Goal: Information Seeking & Learning: Find specific fact

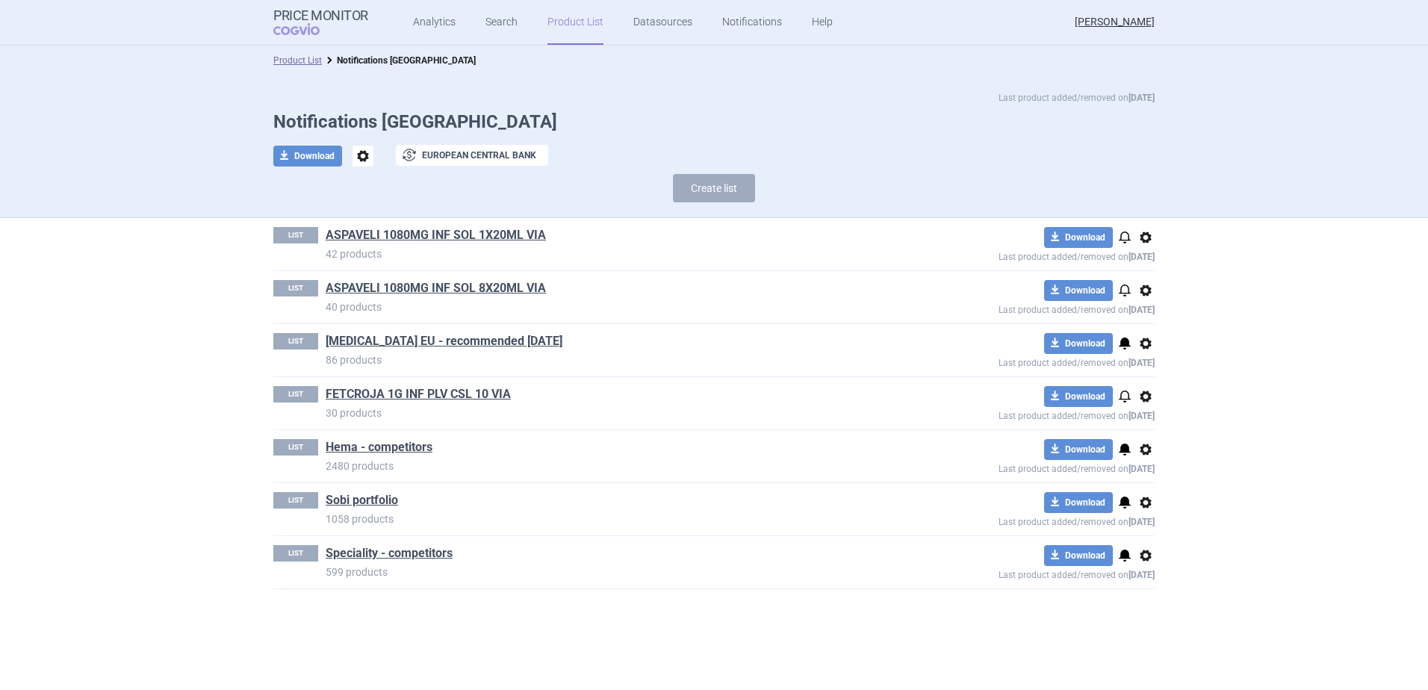
click at [568, 25] on link "Product List" at bounding box center [575, 22] width 56 height 45
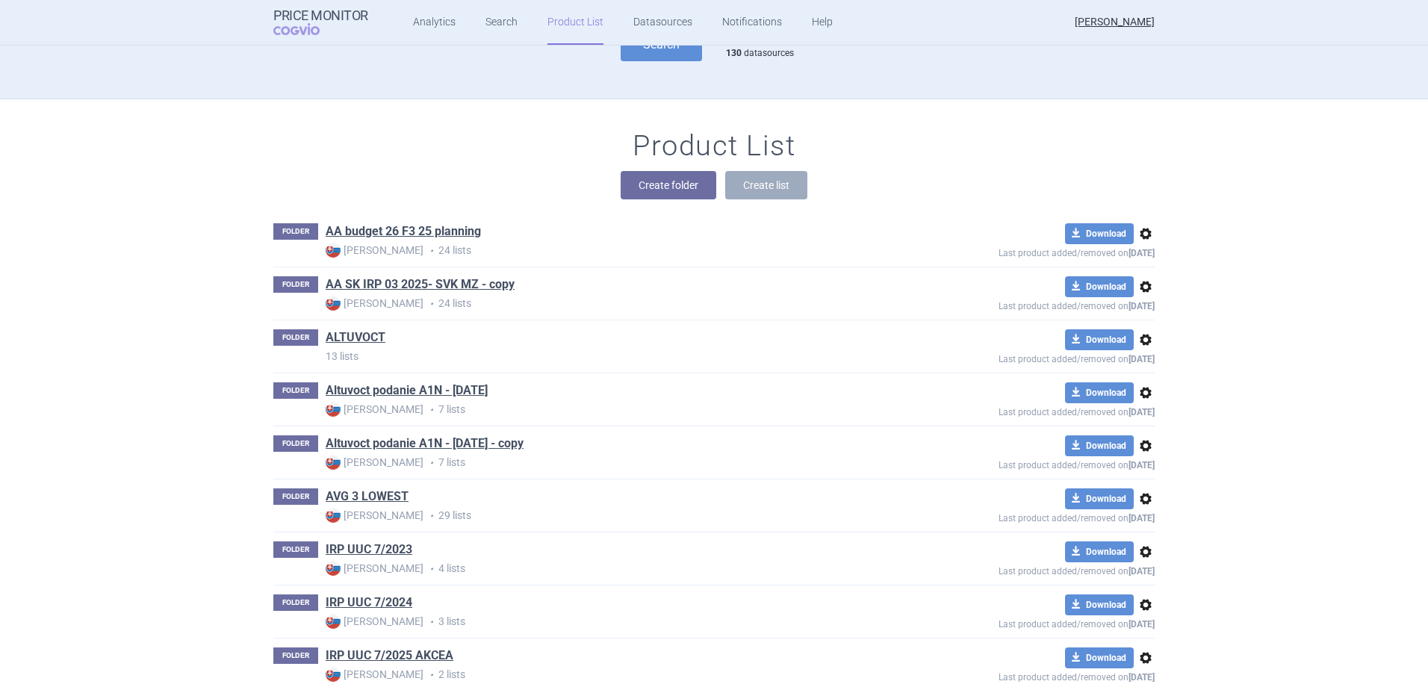
scroll to position [60, 0]
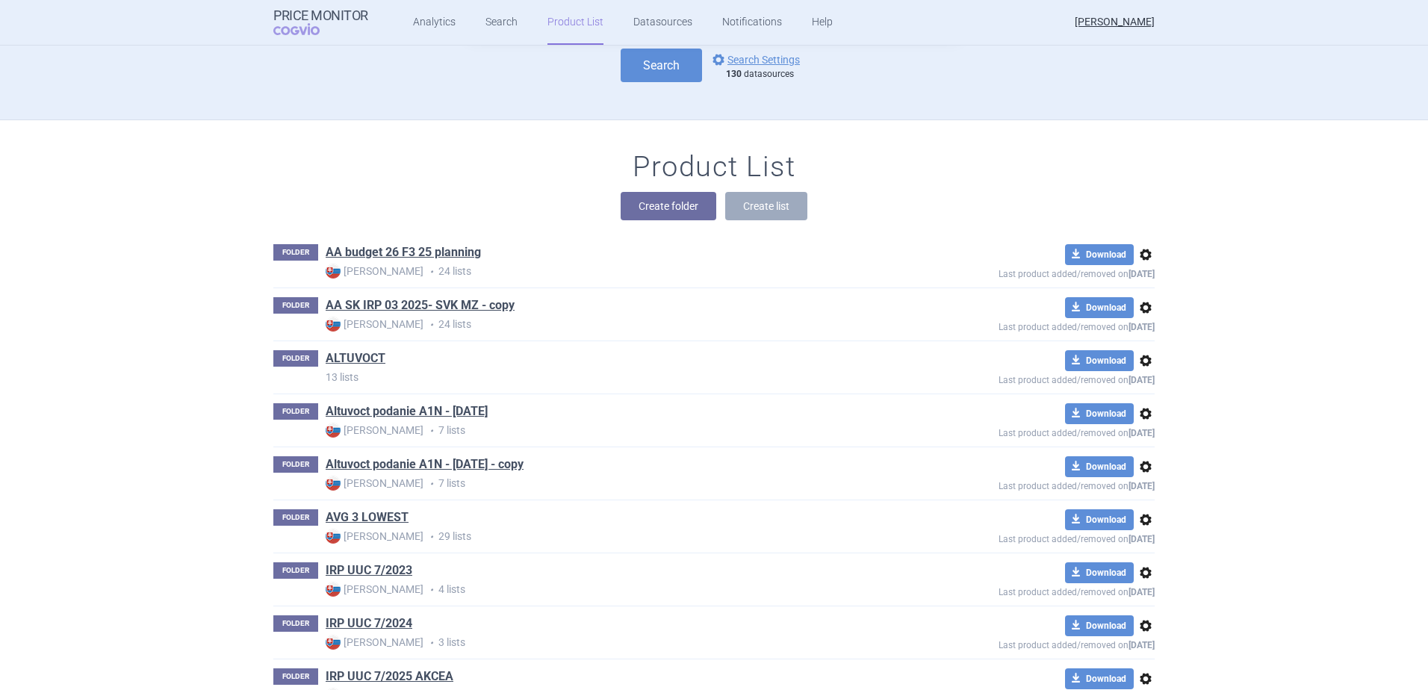
click at [547, 16] on link "Product List" at bounding box center [575, 22] width 56 height 45
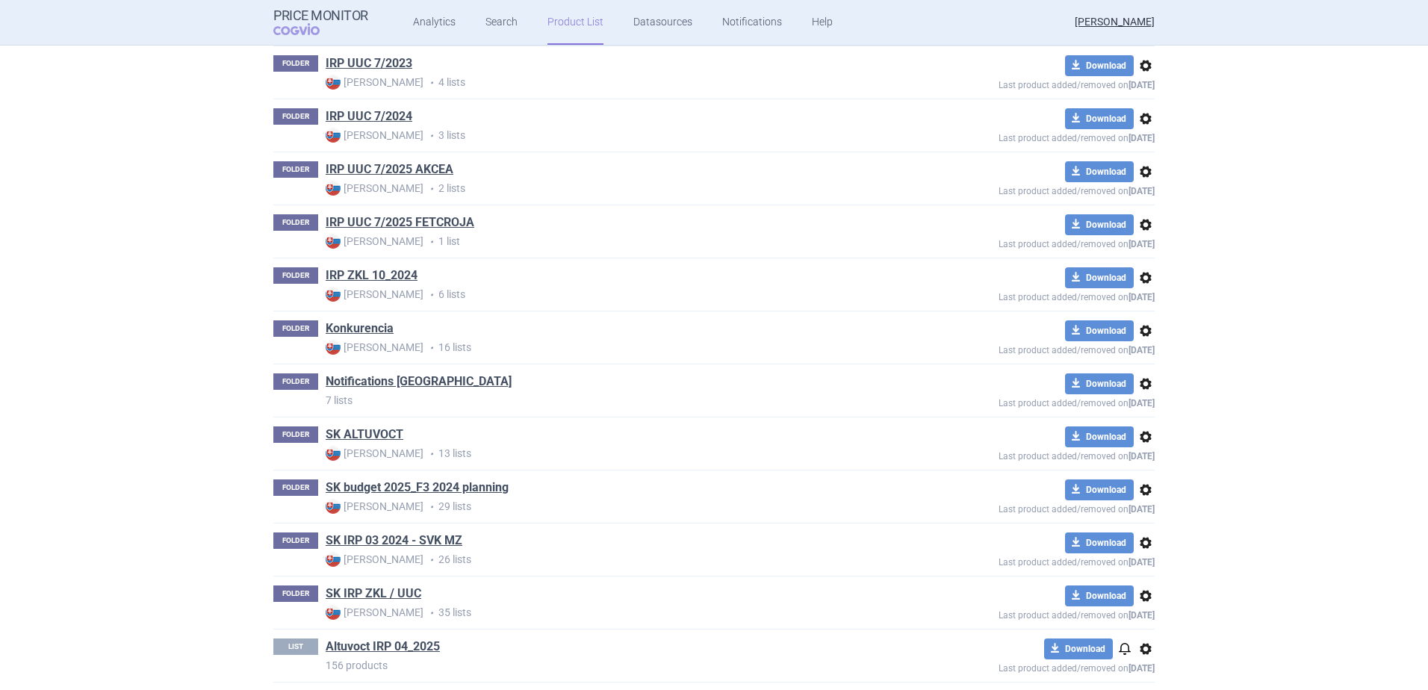
scroll to position [210, 0]
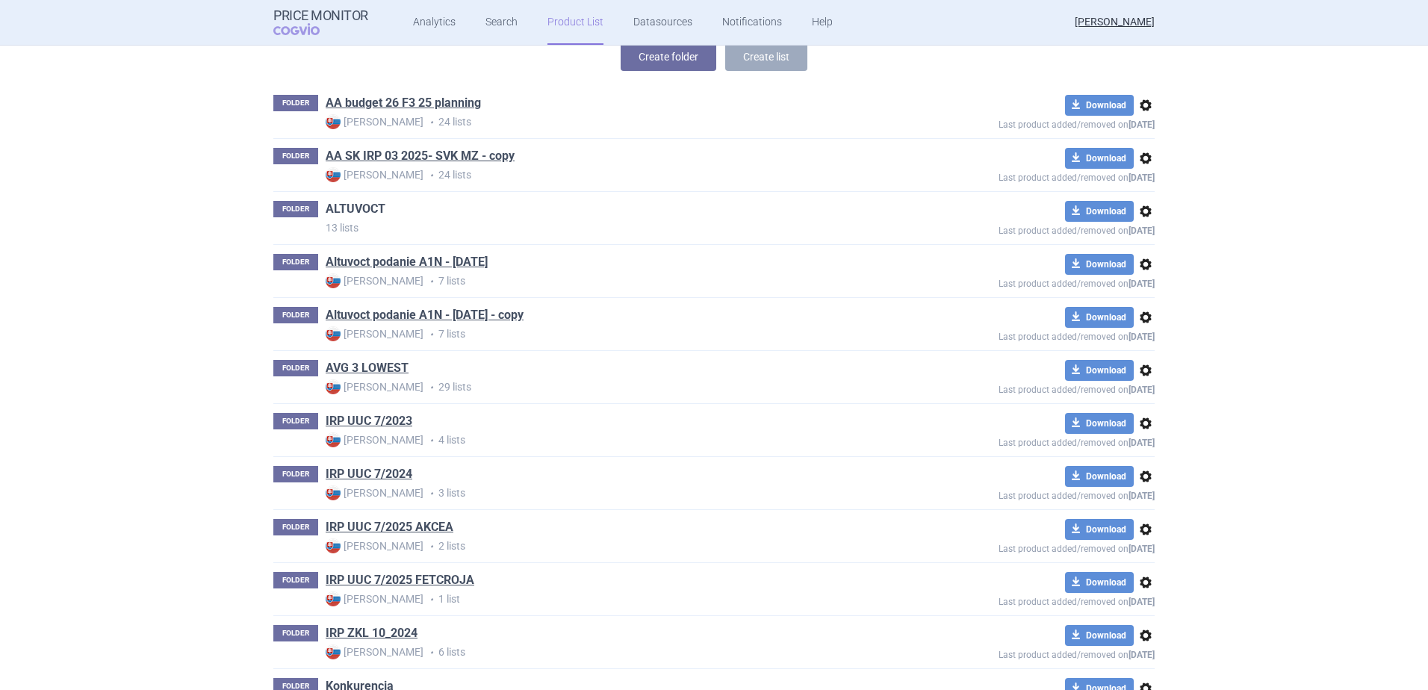
click at [356, 212] on link "ALTUVOCT" at bounding box center [356, 209] width 60 height 16
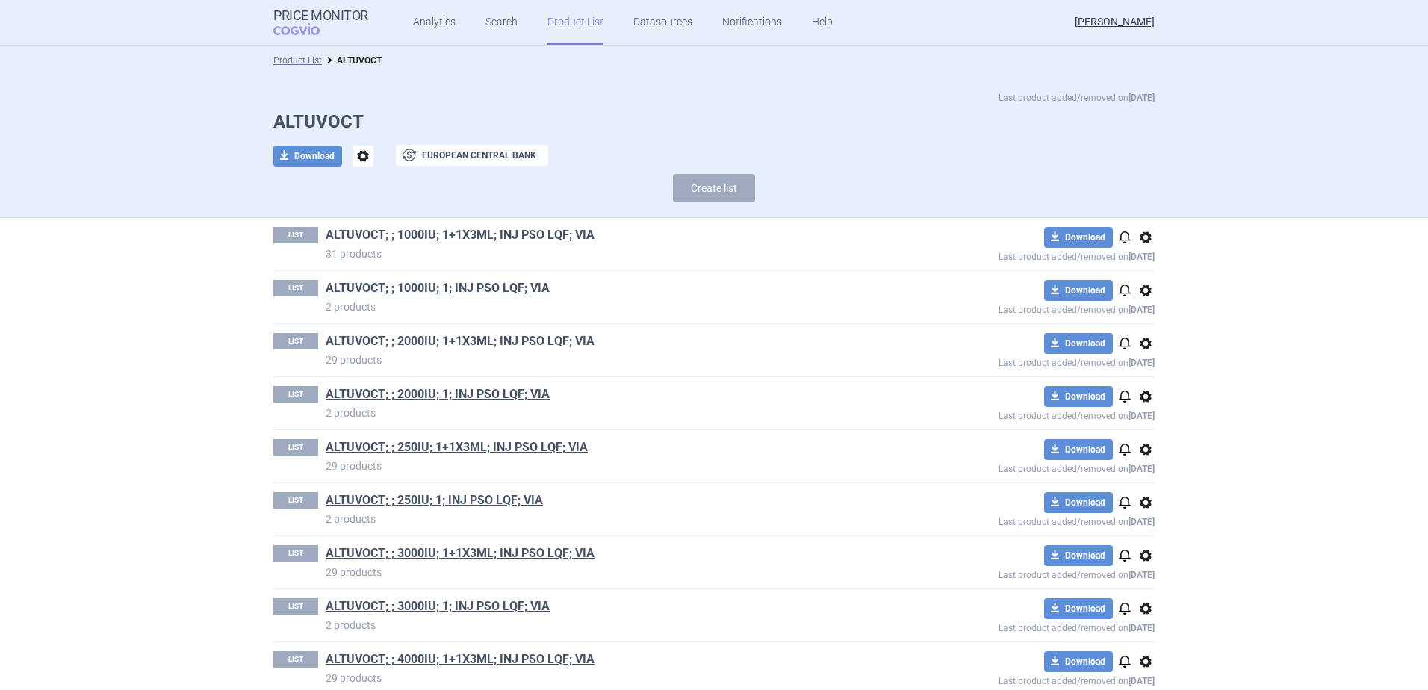
click at [503, 341] on link "ALTUVOCT; ; 2000IU; 1+1X3ML; INJ PSO LQF; VIA" at bounding box center [460, 341] width 269 height 16
click at [298, 63] on link "Product List" at bounding box center [297, 60] width 49 height 10
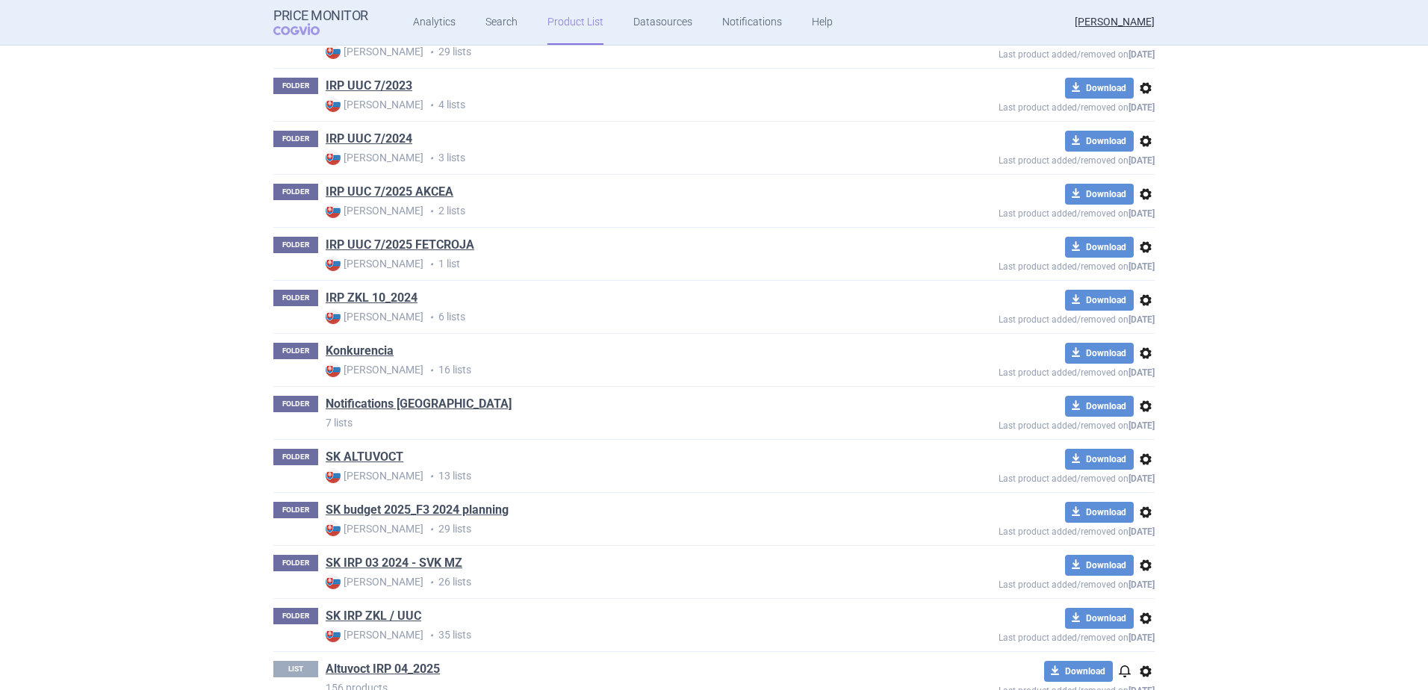
scroll to position [583, 0]
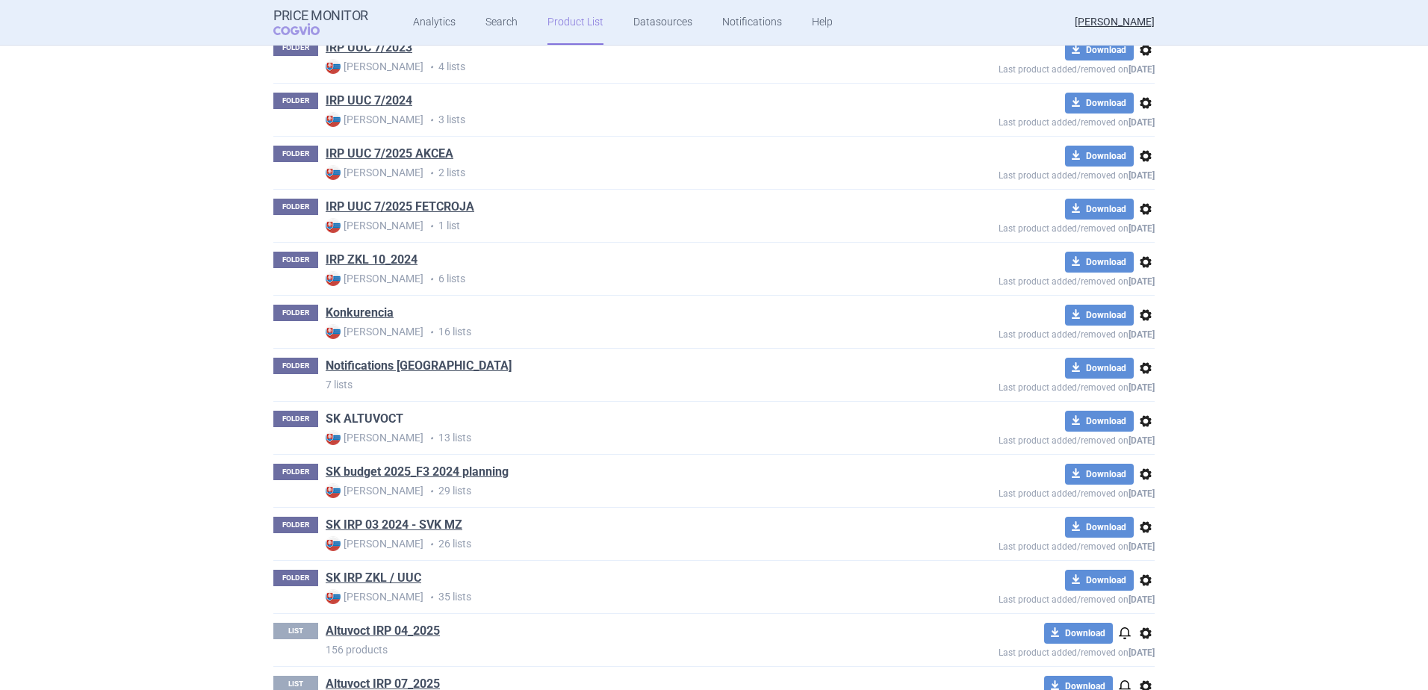
click at [362, 418] on link "SK ALTUVOCT" at bounding box center [365, 419] width 78 height 16
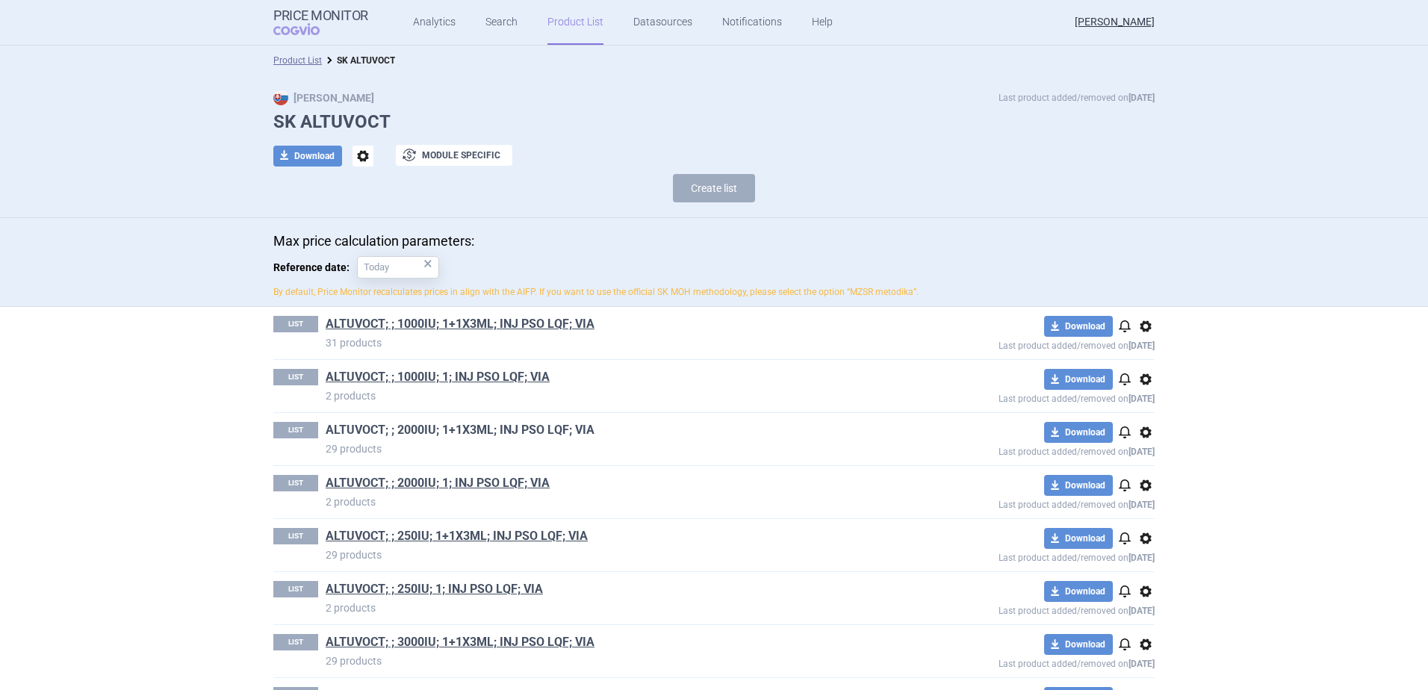
click at [414, 427] on link "ALTUVOCT; ; 2000IU; 1+1X3ML; INJ PSO LQF; VIA" at bounding box center [460, 430] width 269 height 16
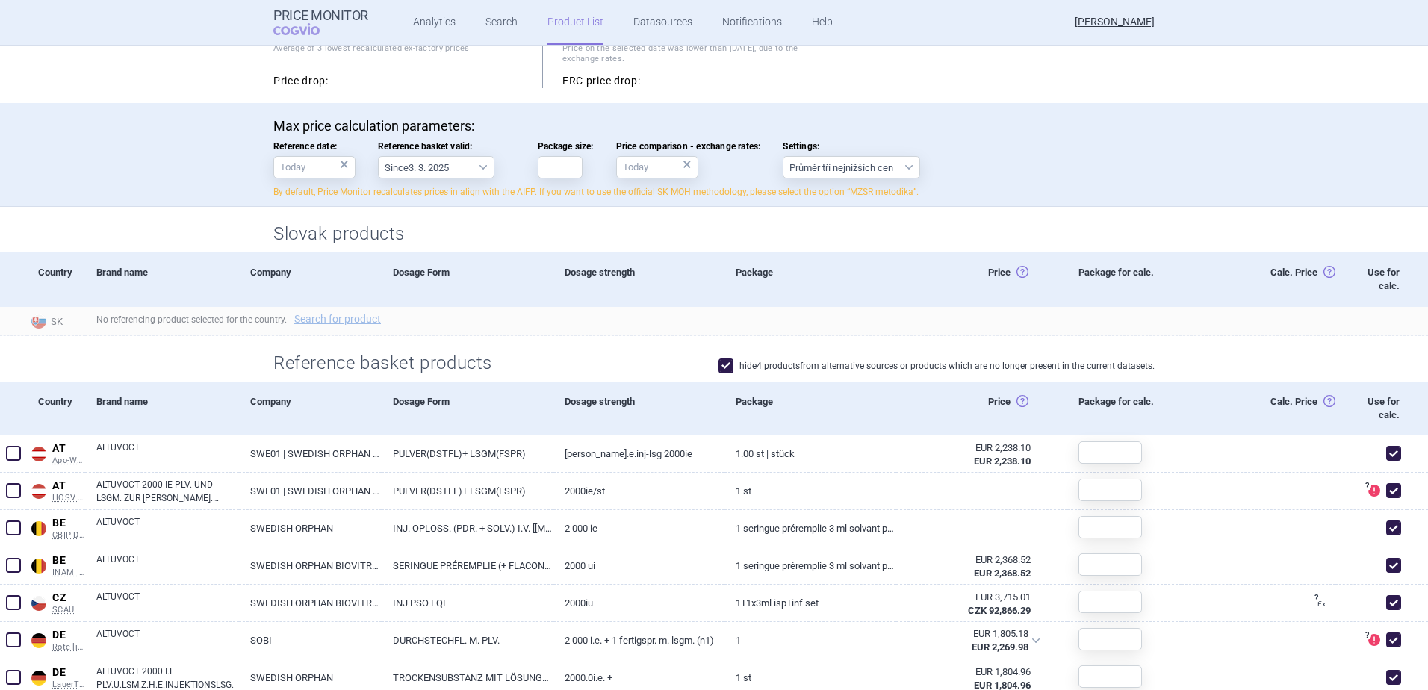
scroll to position [299, 0]
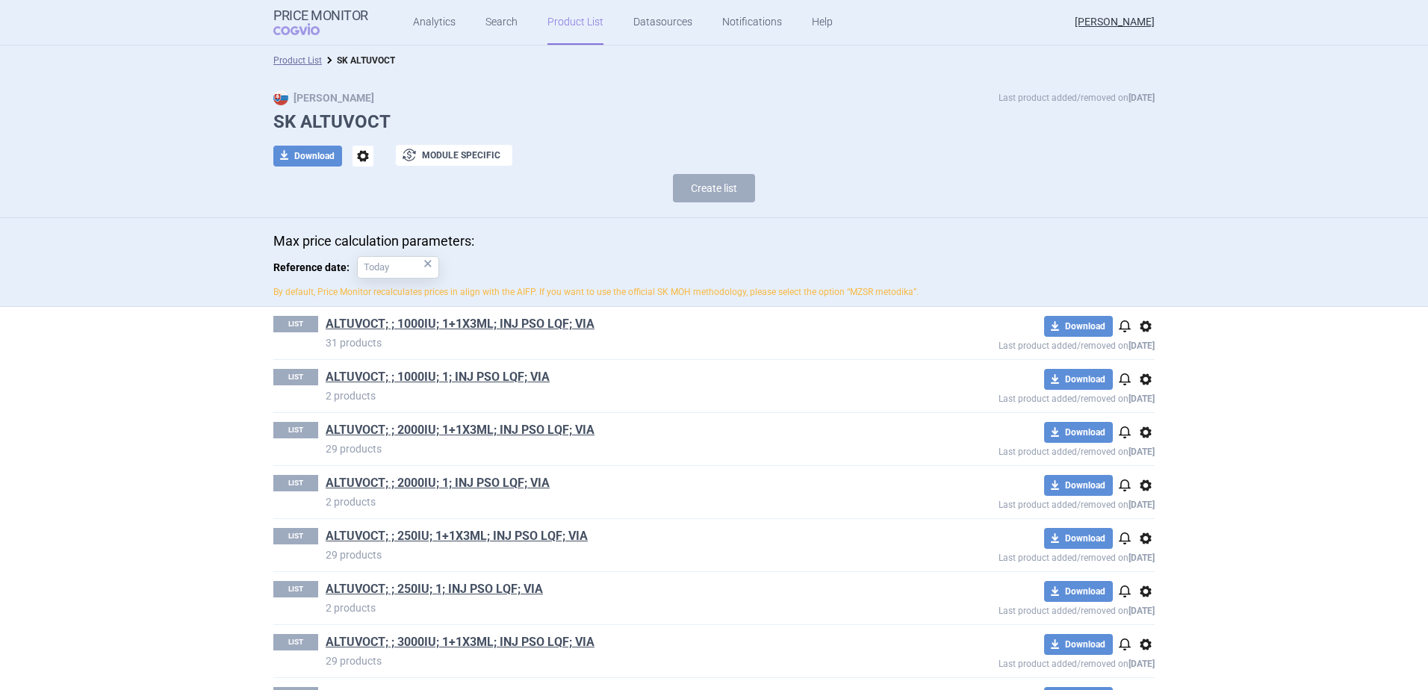
click at [429, 483] on link "ALTUVOCT; ; 2000IU; 1; INJ PSO LQF; VIA" at bounding box center [438, 483] width 224 height 16
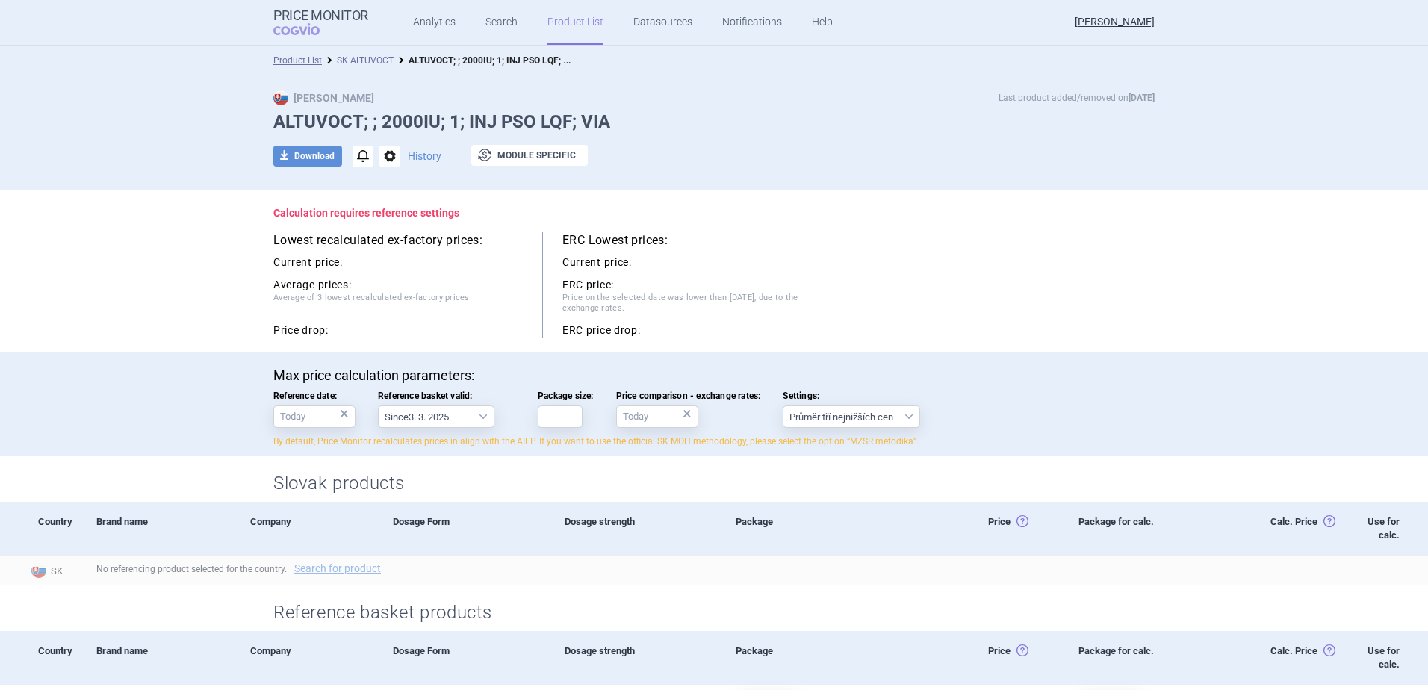
click at [373, 56] on link "SK ALTUVOCT" at bounding box center [365, 60] width 57 height 10
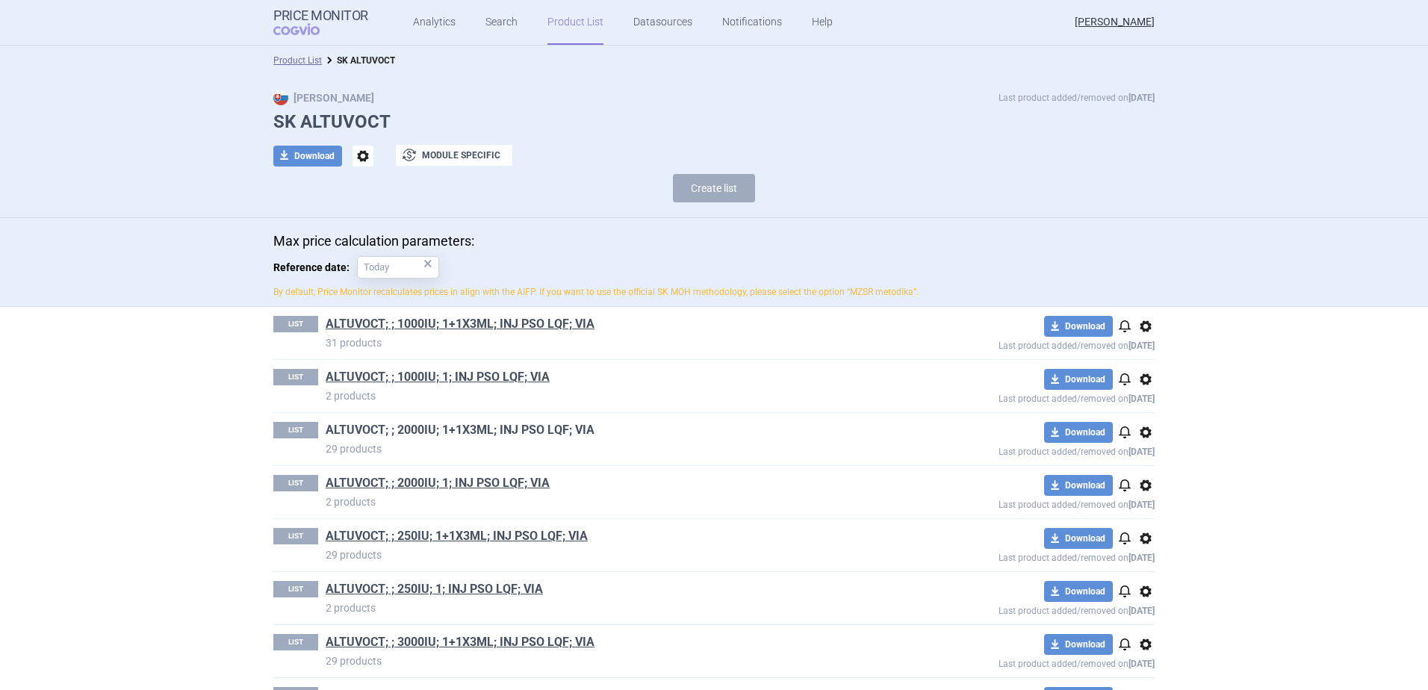
click at [424, 429] on link "ALTUVOCT; ; 2000IU; 1+1X3ML; INJ PSO LQF; VIA" at bounding box center [460, 430] width 269 height 16
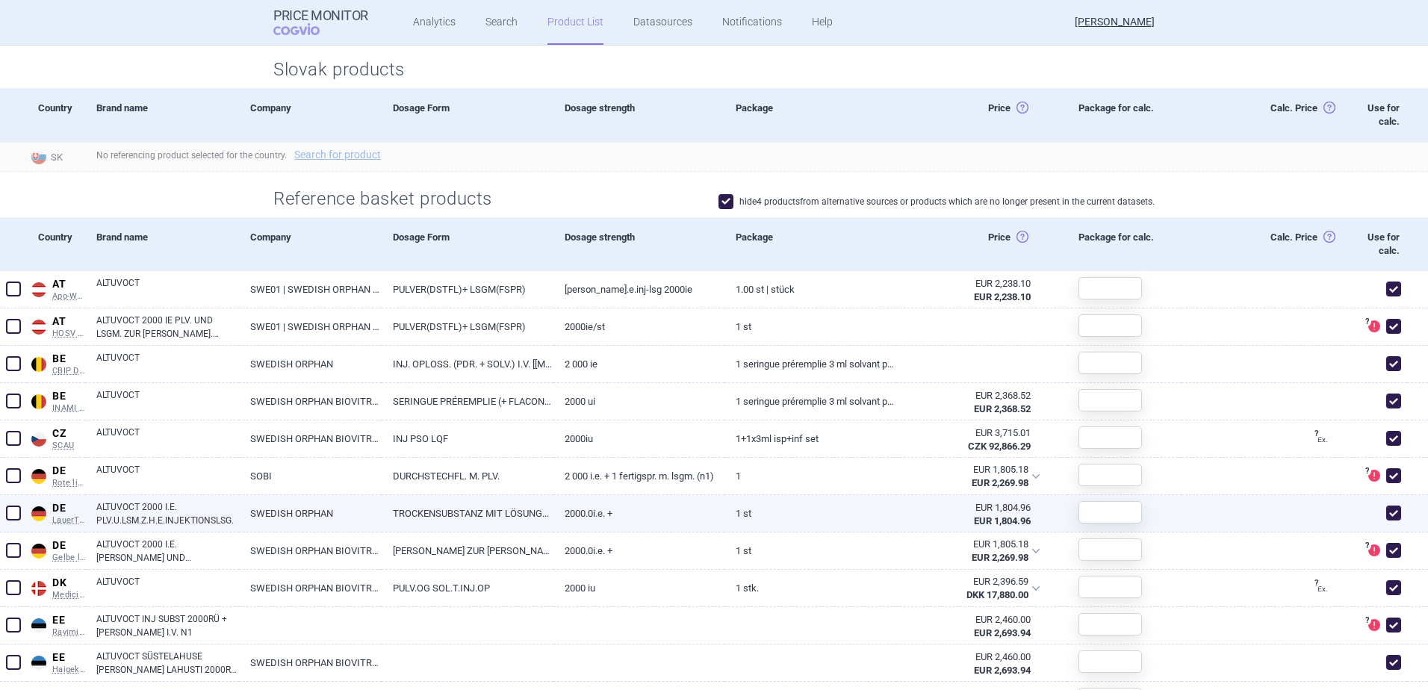
scroll to position [299, 0]
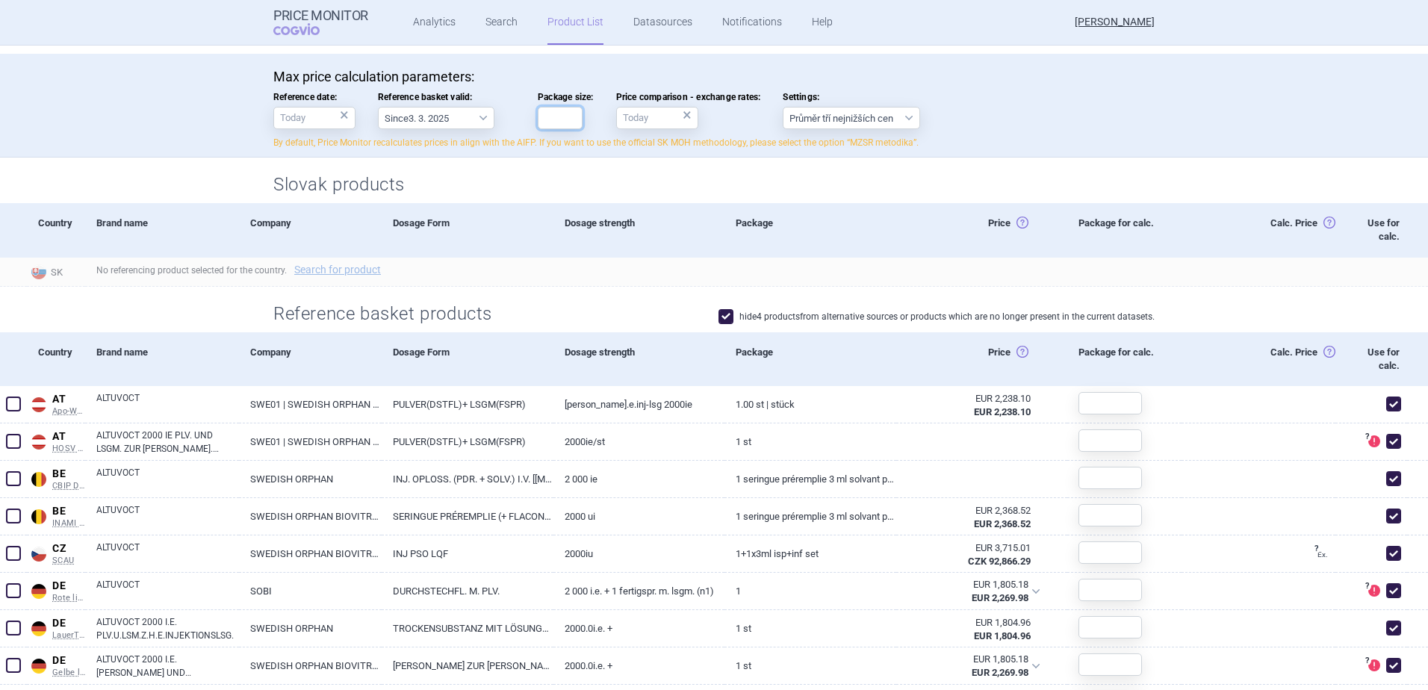
click at [553, 126] on input "Package size:" at bounding box center [560, 118] width 45 height 22
type input "1"
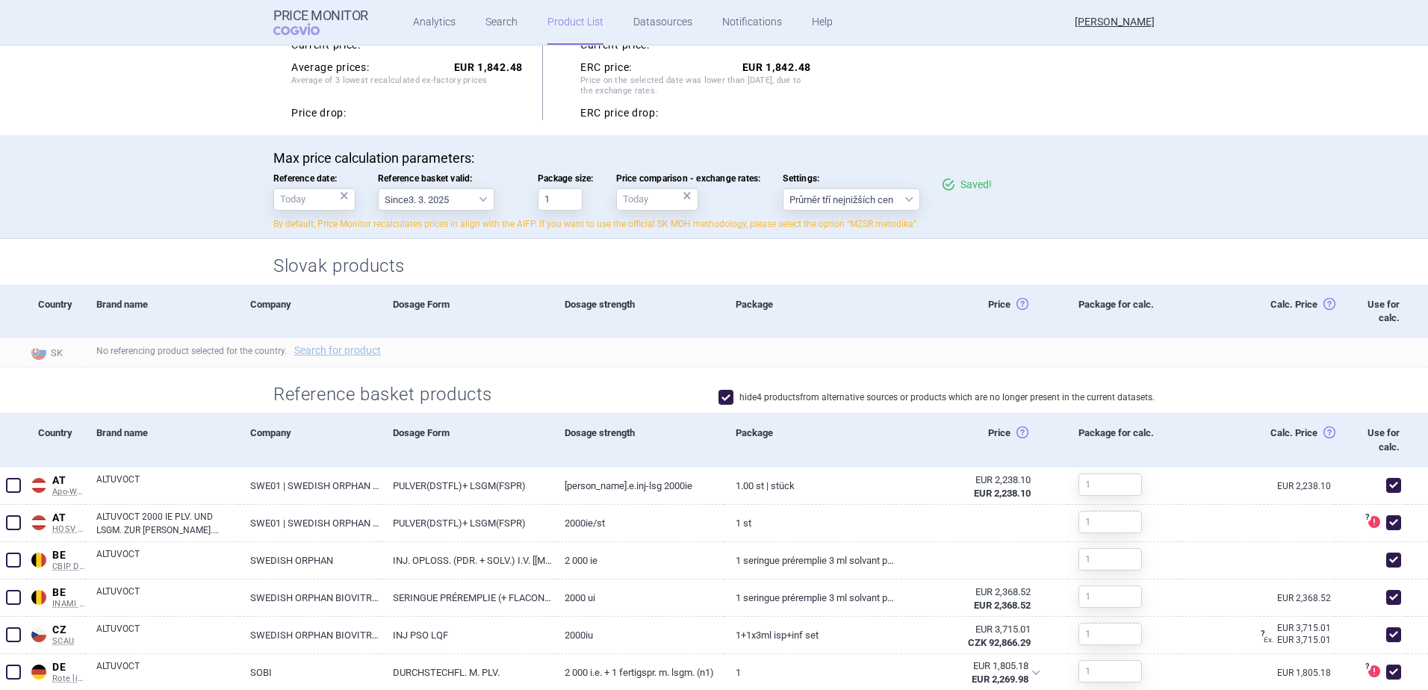
click at [992, 138] on div "Max price calculation parameters: Reference date: × Reference basket valid: Sin…" at bounding box center [714, 187] width 1428 height 104
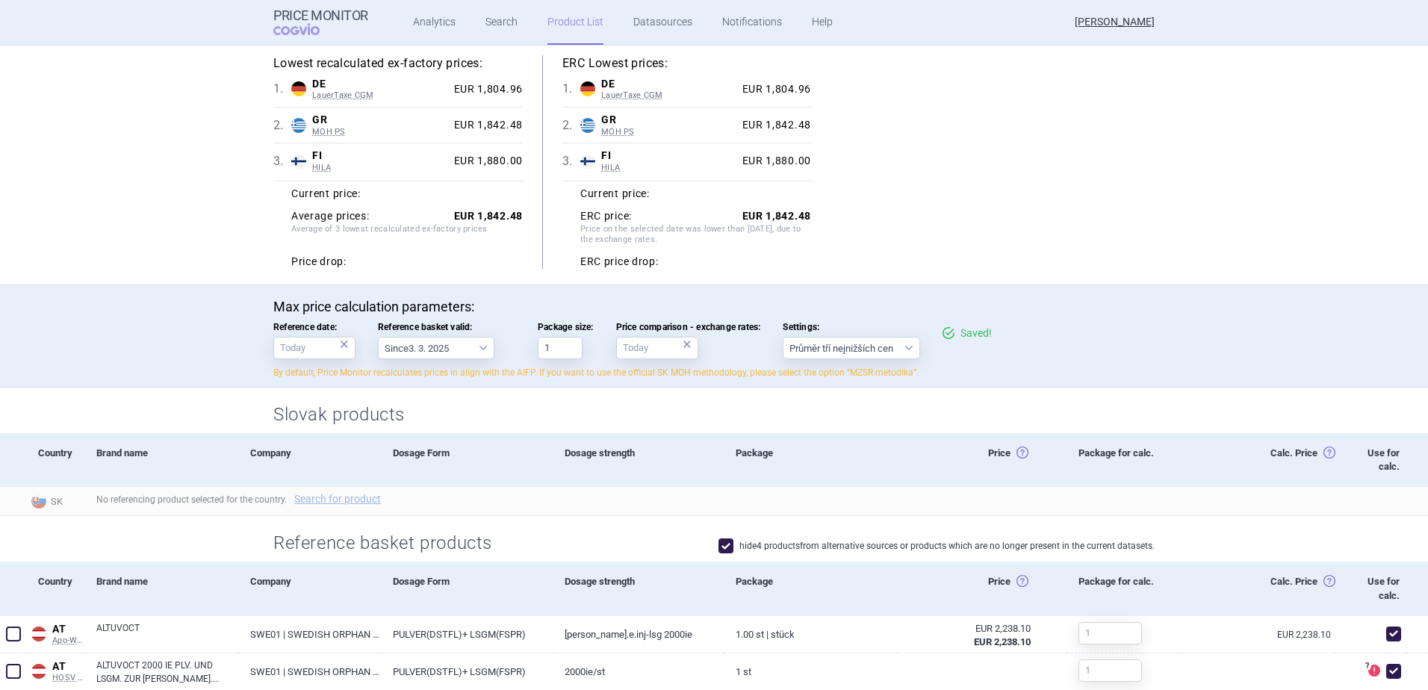
scroll to position [149, 0]
click at [471, 215] on strong "EUR 1,842.48" at bounding box center [488, 217] width 69 height 12
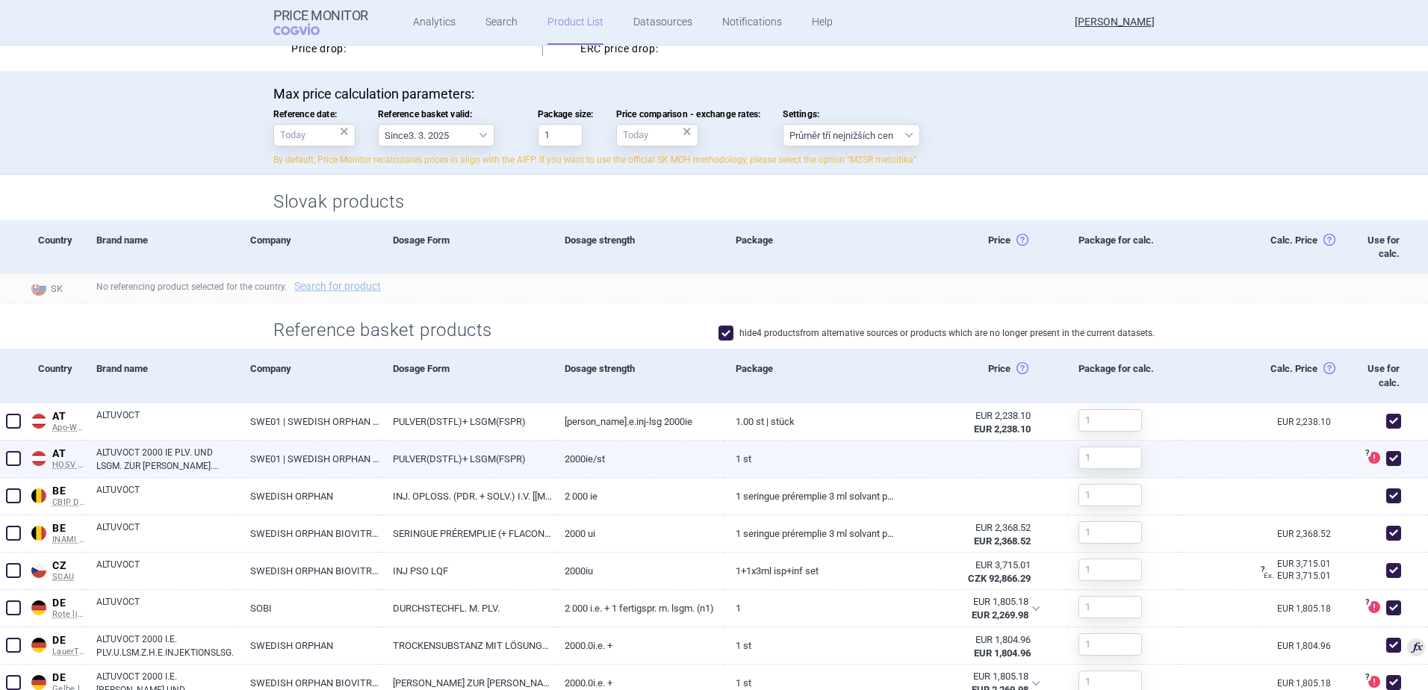
scroll to position [448, 0]
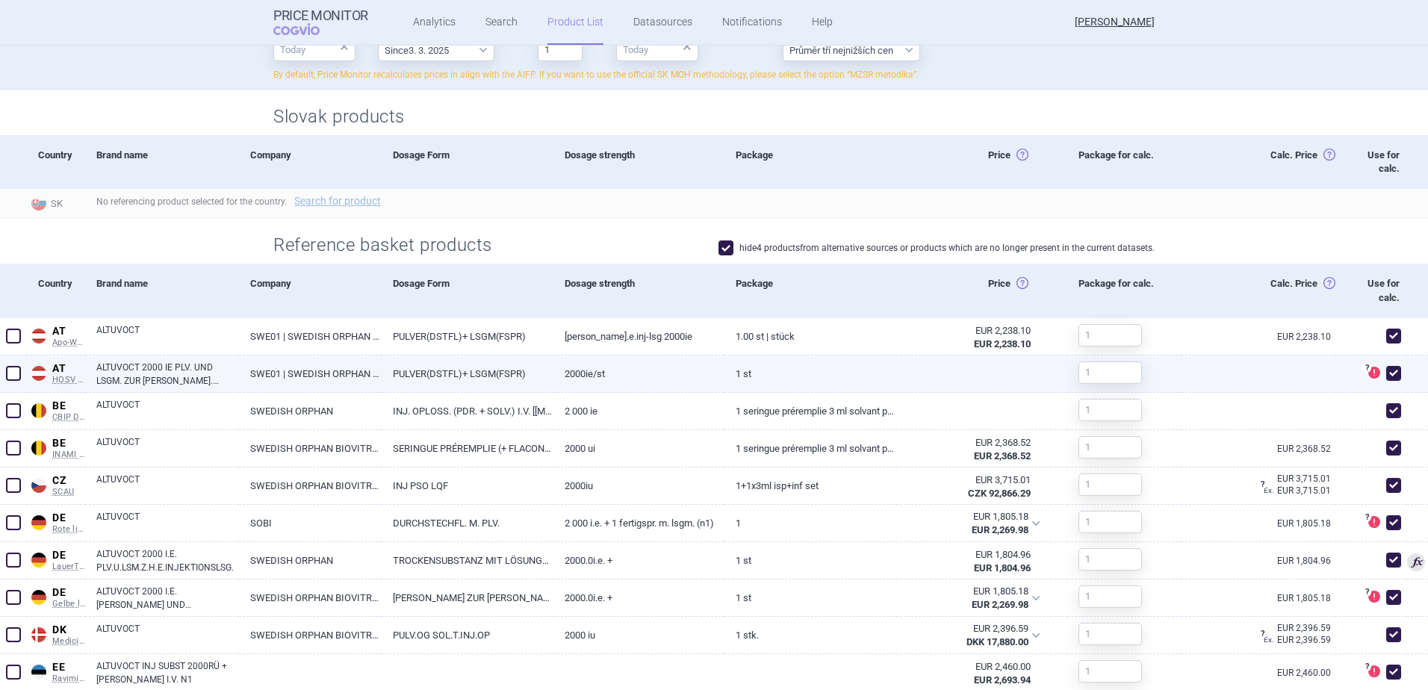
click at [1386, 374] on span at bounding box center [1393, 373] width 15 height 15
checkbox input "false"
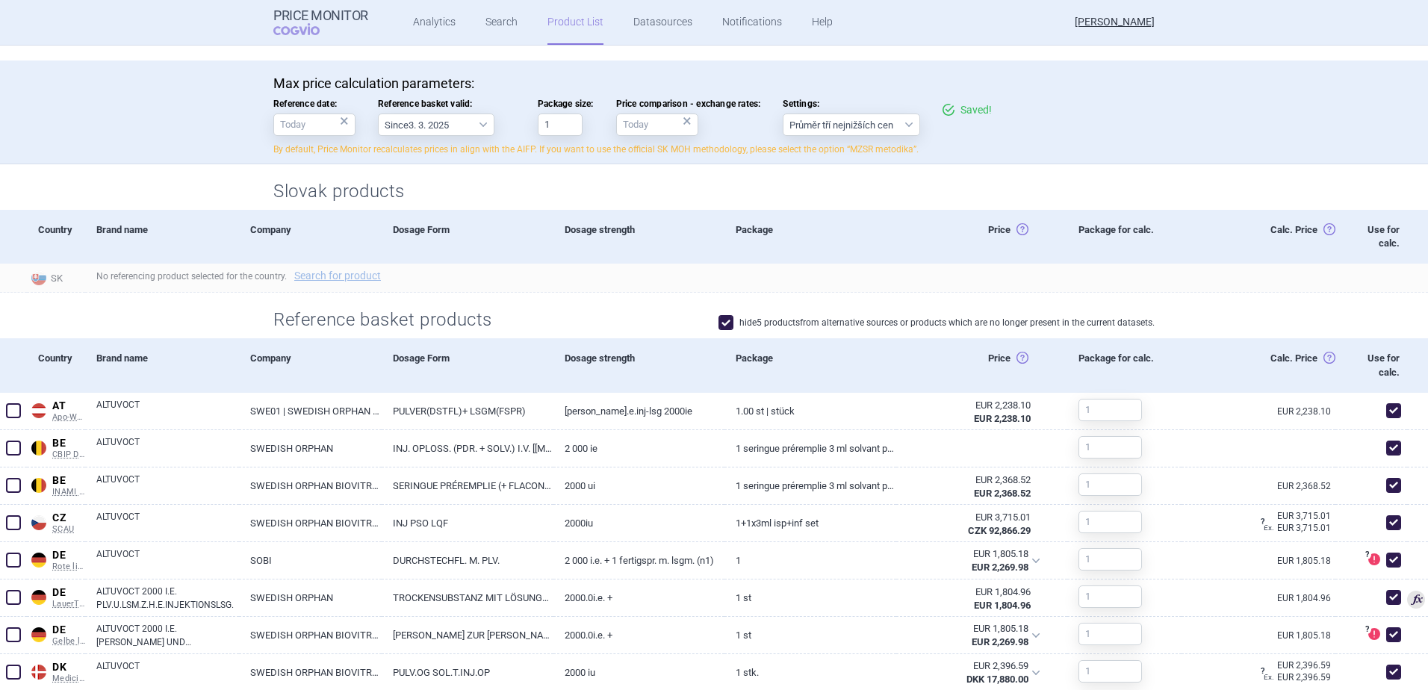
scroll to position [0, 0]
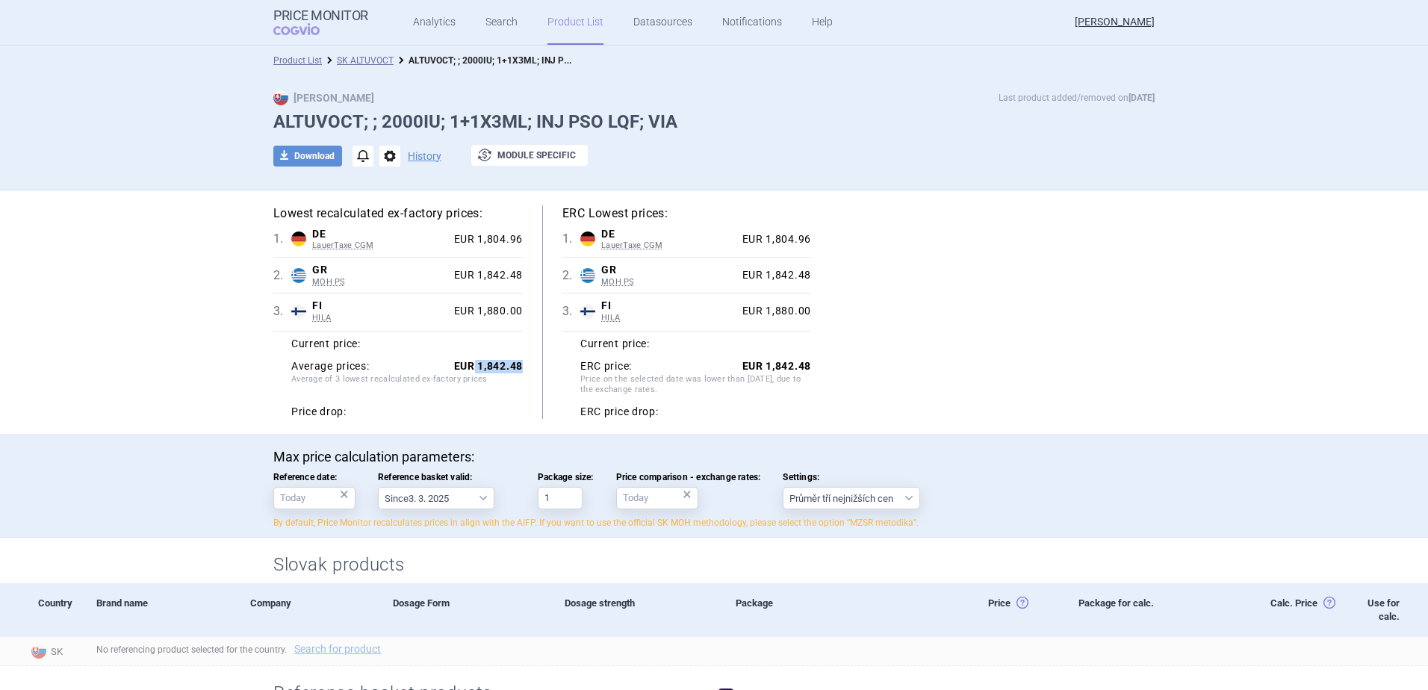
drag, startPoint x: 465, startPoint y: 368, endPoint x: 521, endPoint y: 364, distance: 56.2
click at [521, 364] on div "Lowest recalculated ex-factory prices: 1 . DE LauerTaxe [MEDICAL_DATA] Germany …" at bounding box center [407, 312] width 269 height 214
copy strong "1,842.48"
click at [374, 54] on li "SK ALTUVOCT" at bounding box center [358, 60] width 72 height 15
click at [367, 60] on link "SK ALTUVOCT" at bounding box center [365, 60] width 57 height 10
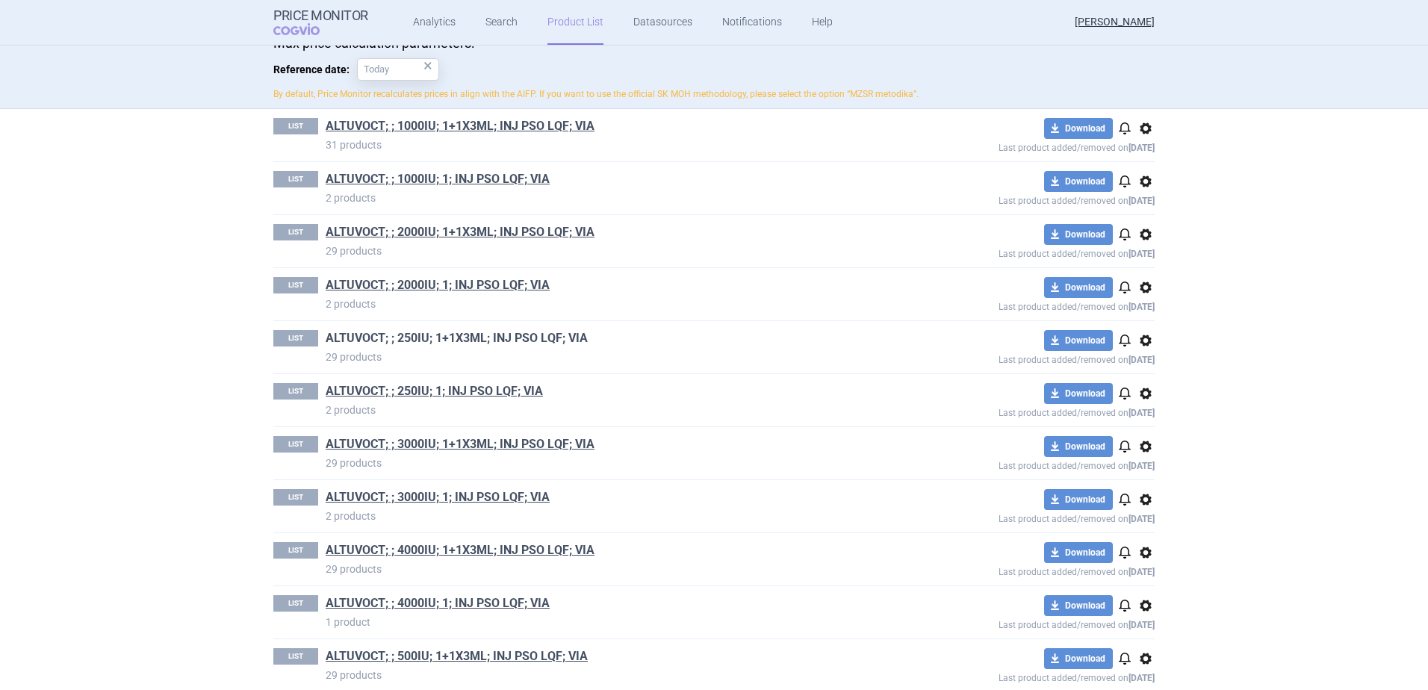
scroll to position [224, 0]
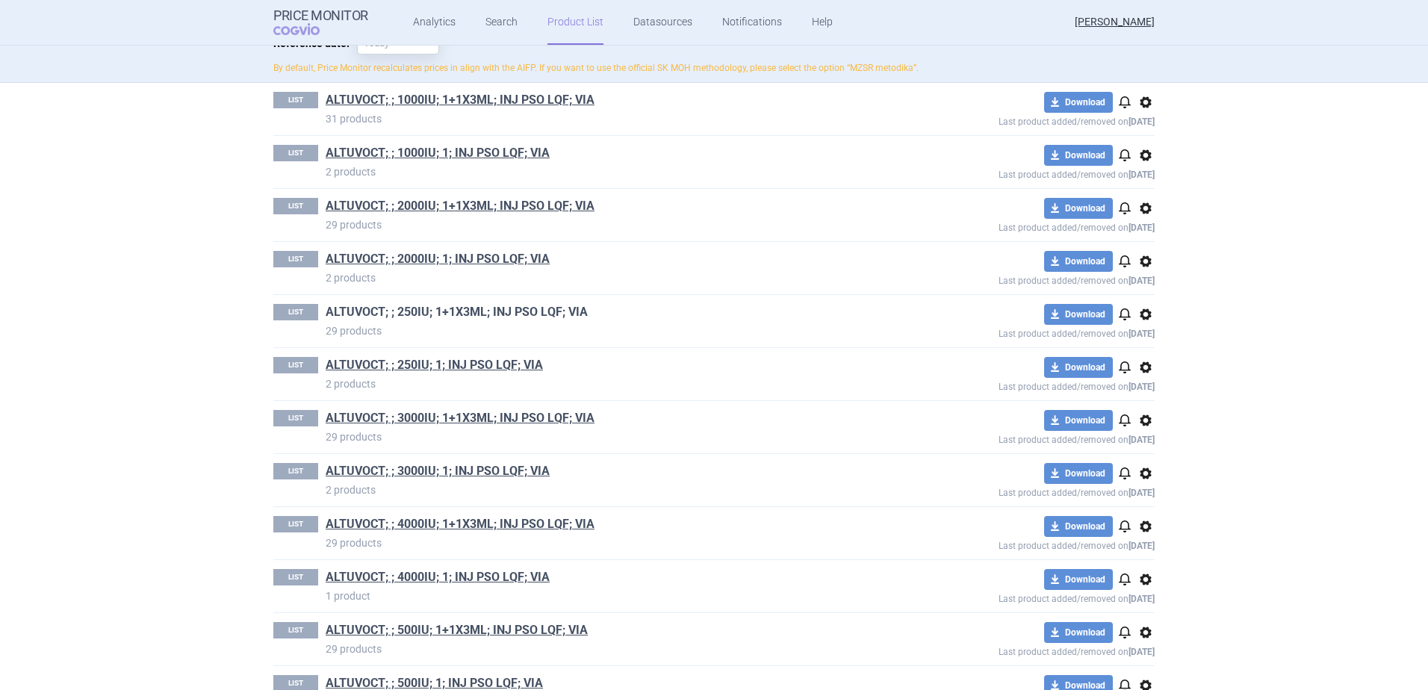
click at [450, 310] on link "ALTUVOCT; ; 250IU; 1+1X3ML; INJ PSO LQF; VIA" at bounding box center [457, 312] width 262 height 16
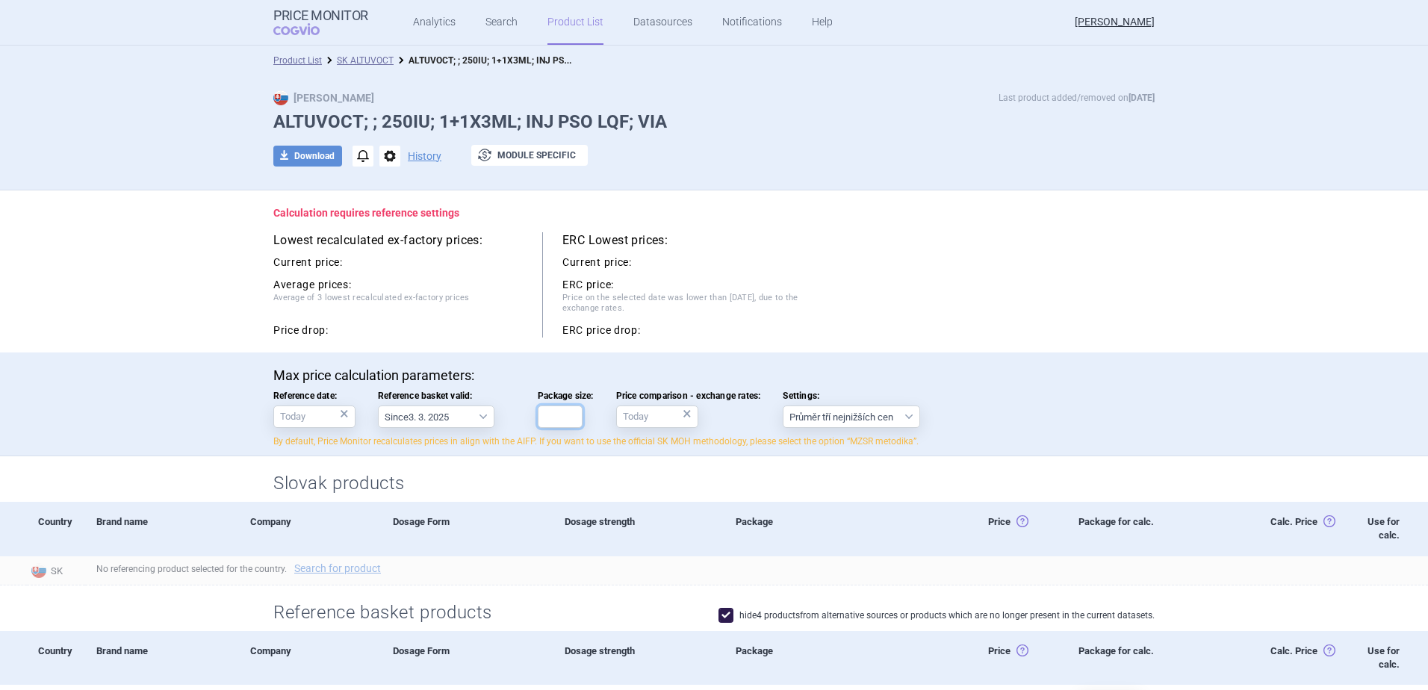
drag, startPoint x: 564, startPoint y: 414, endPoint x: 550, endPoint y: 413, distance: 14.2
click at [562, 413] on input "Package size:" at bounding box center [560, 417] width 45 height 22
type input "1"
click at [885, 262] on div "Lowest recalculated ex-factory prices: Current price: Average prices: Average o…" at bounding box center [713, 284] width 881 height 105
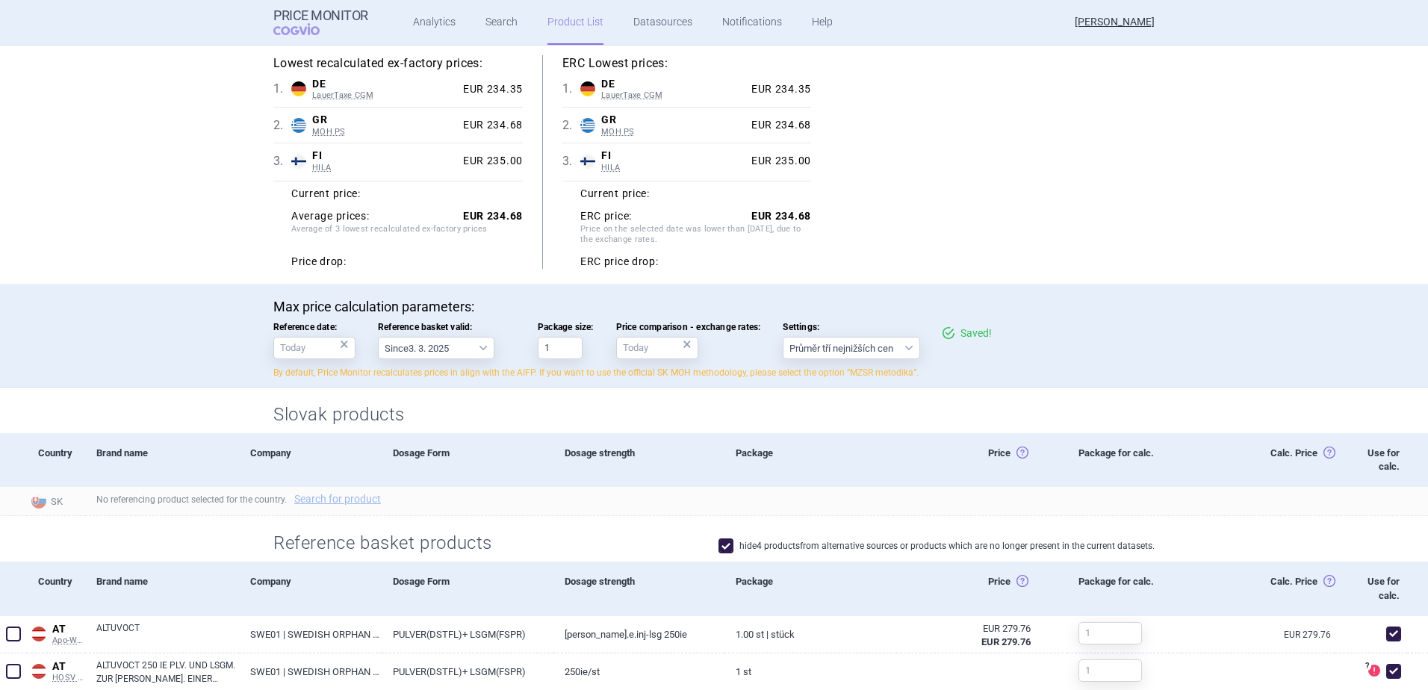
scroll to position [149, 0]
drag, startPoint x: 482, startPoint y: 218, endPoint x: 519, endPoint y: 216, distance: 36.7
click at [519, 216] on div "Lowest recalculated ex-factory prices: 1 . DE LauerTaxe [MEDICAL_DATA] Germany …" at bounding box center [407, 163] width 269 height 214
copy strong "234.68"
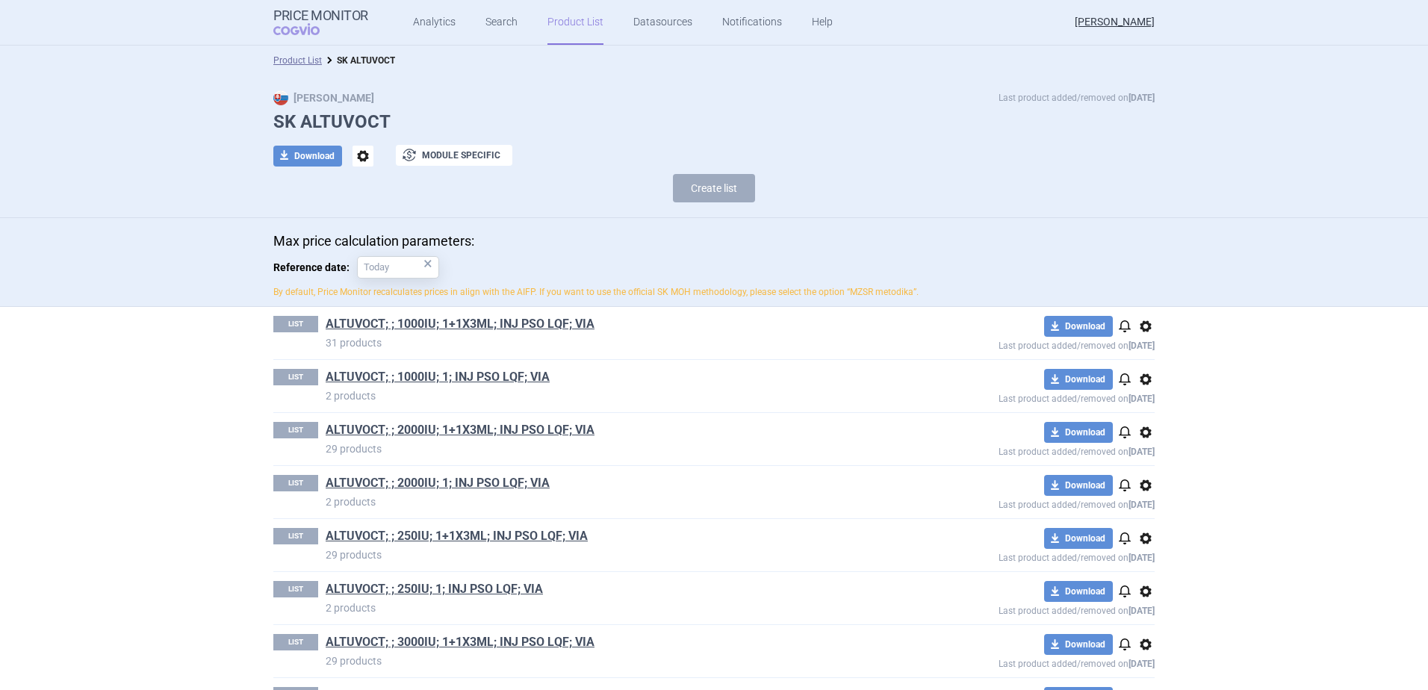
scroll to position [149, 0]
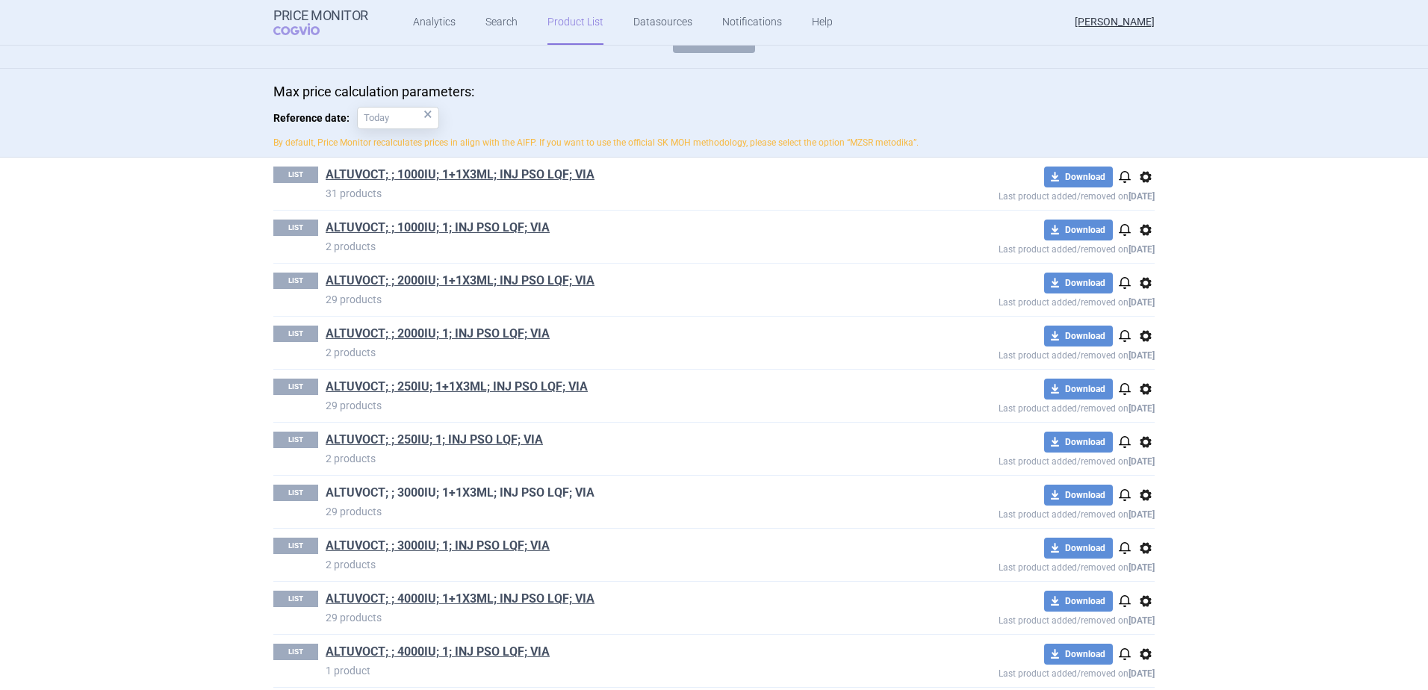
click at [430, 492] on link "ALTUVOCT; ; 3000IU; 1+1X3ML; INJ PSO LQF; VIA" at bounding box center [460, 493] width 269 height 16
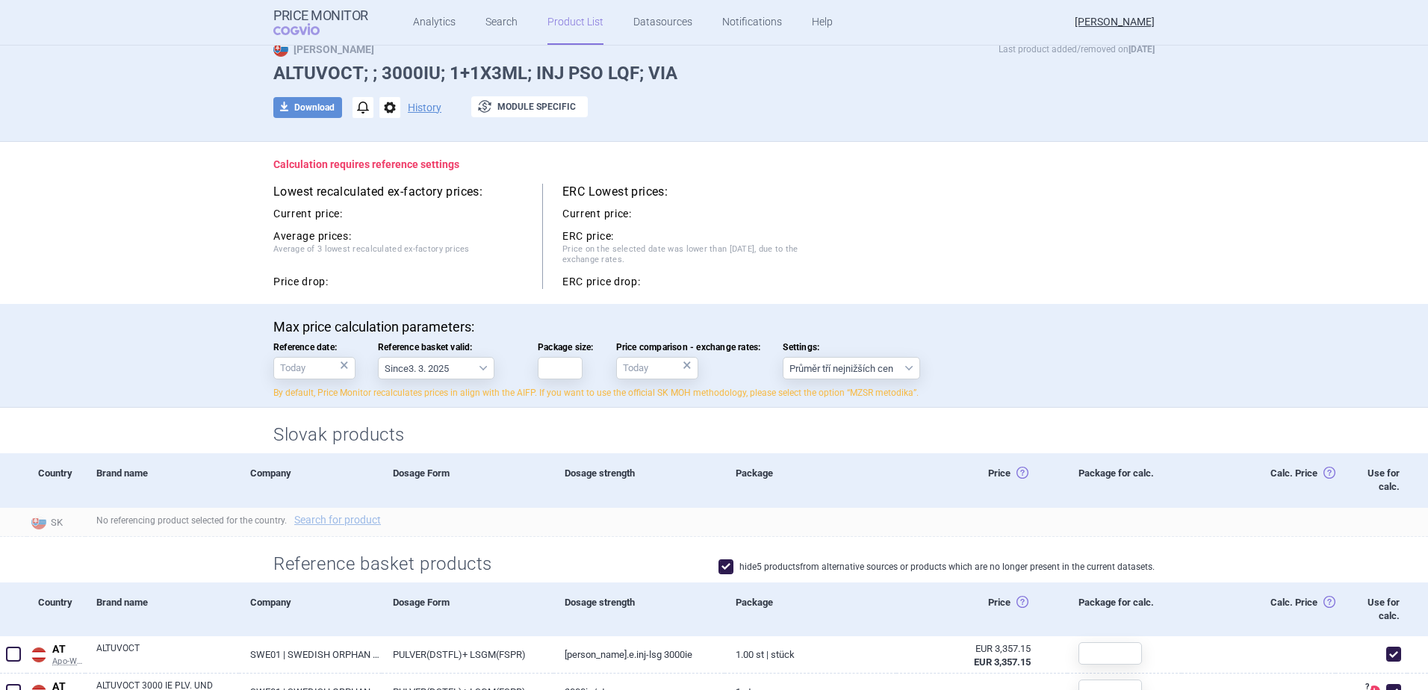
scroll to position [75, 0]
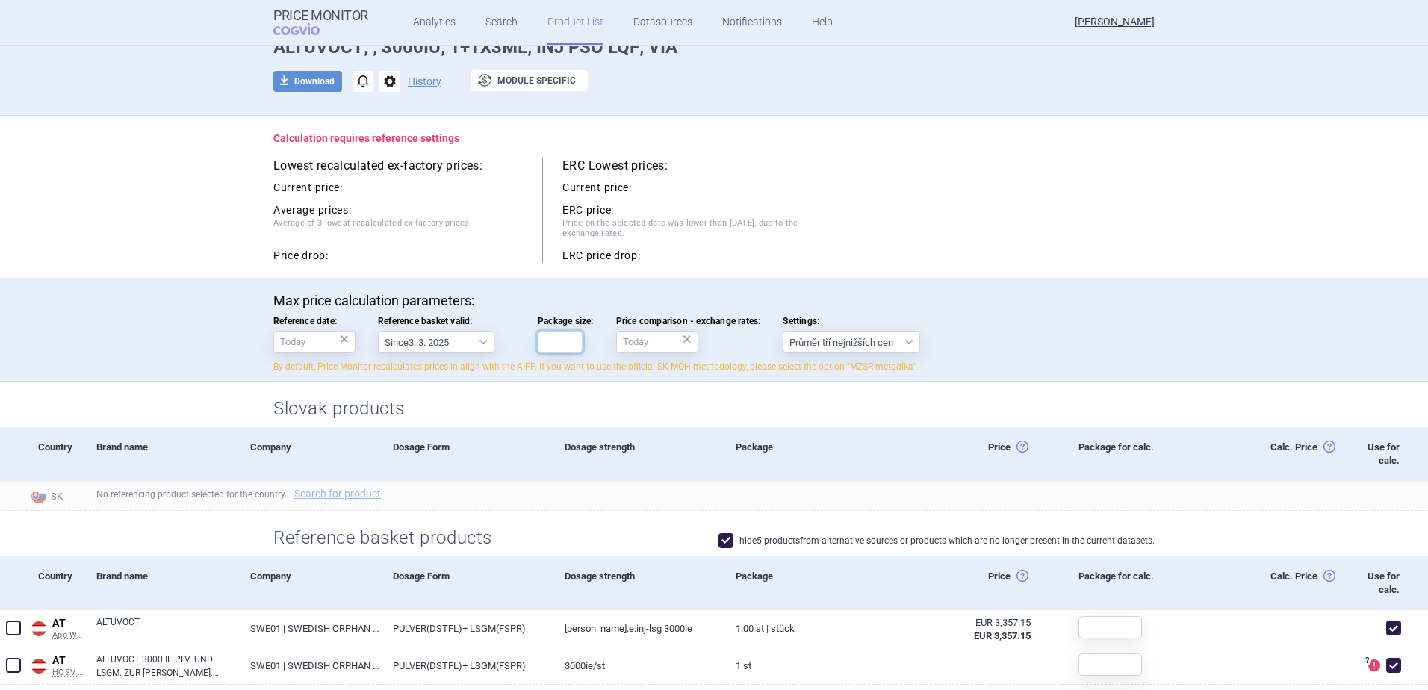
click at [553, 350] on input "Package size:" at bounding box center [560, 342] width 45 height 22
type input "1"
click at [736, 247] on div "Current price: ERC price: Price on the selected date was lower than [DATE], due…" at bounding box center [686, 219] width 249 height 87
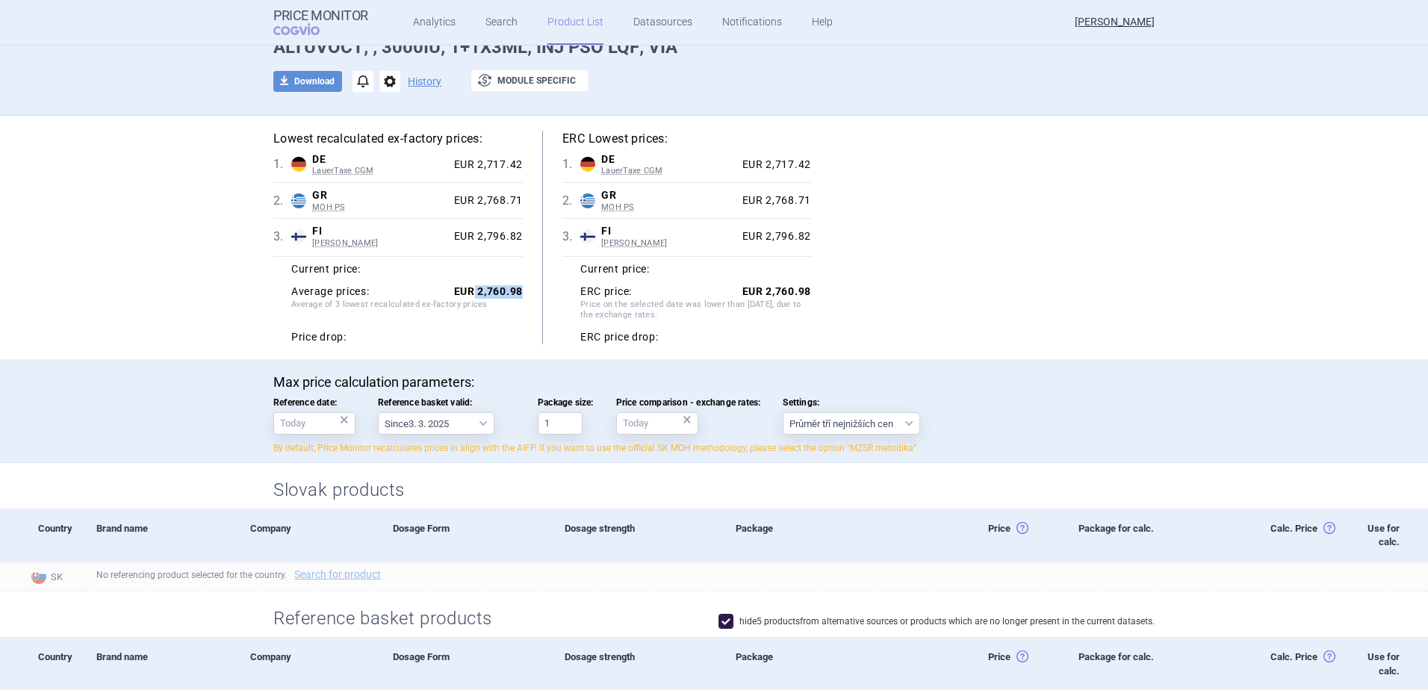
drag, startPoint x: 470, startPoint y: 289, endPoint x: 521, endPoint y: 294, distance: 51.1
click at [521, 294] on div "Lowest recalculated ex-factory prices: 1 . DE LauerTaxe [MEDICAL_DATA] Germany …" at bounding box center [407, 238] width 269 height 214
copy strong "2,760.98"
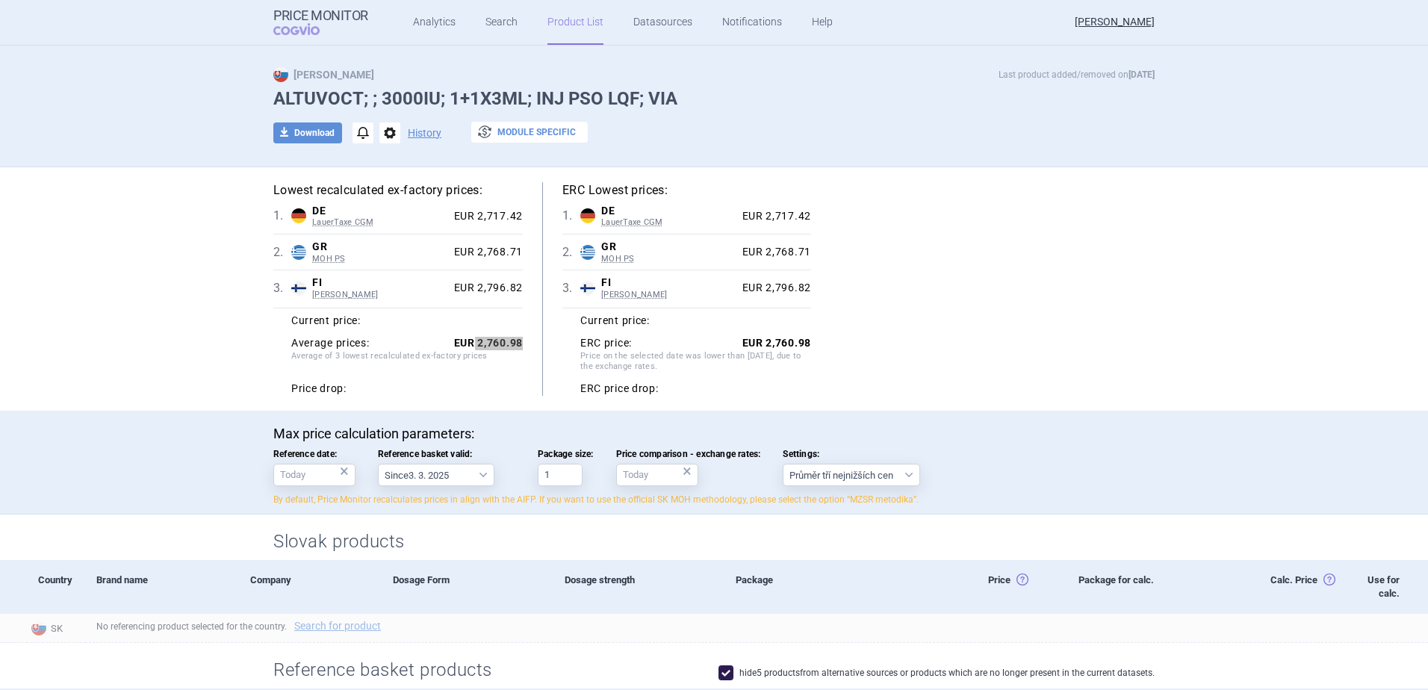
scroll to position [0, 0]
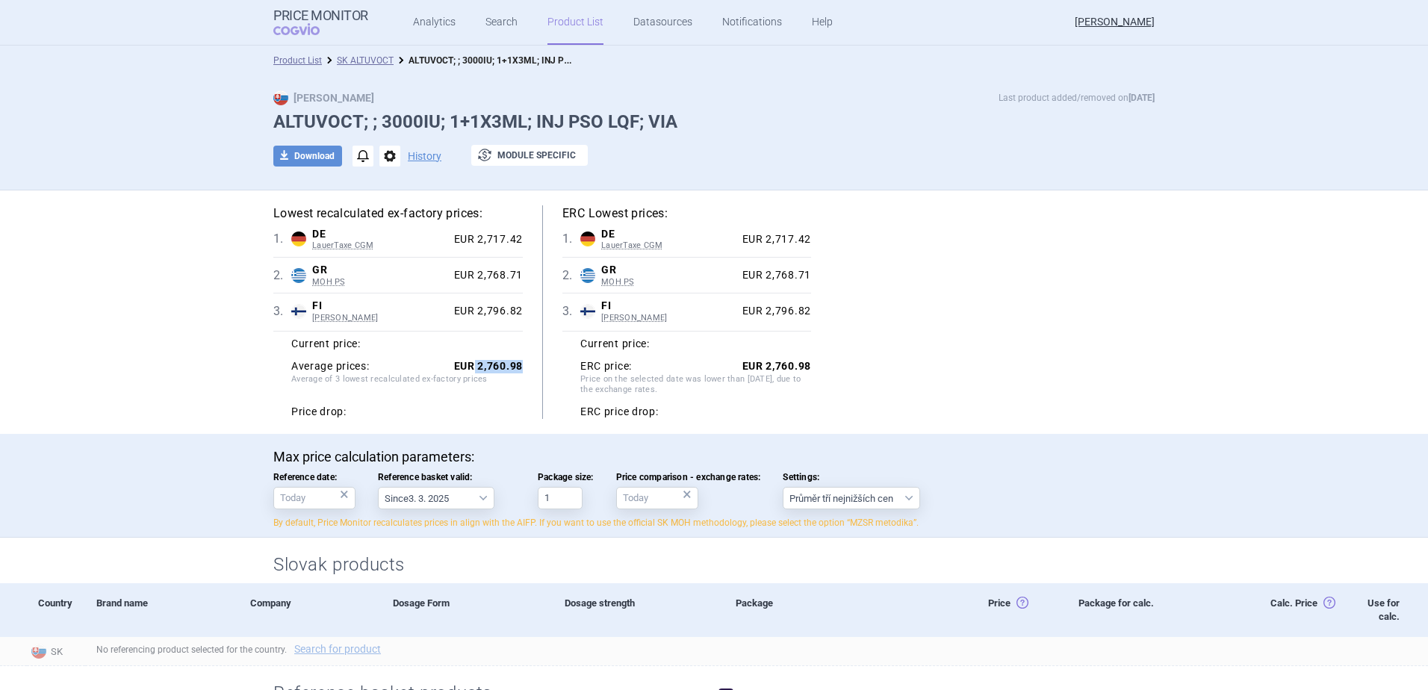
click at [353, 60] on link "SK ALTUVOCT" at bounding box center [365, 60] width 57 height 10
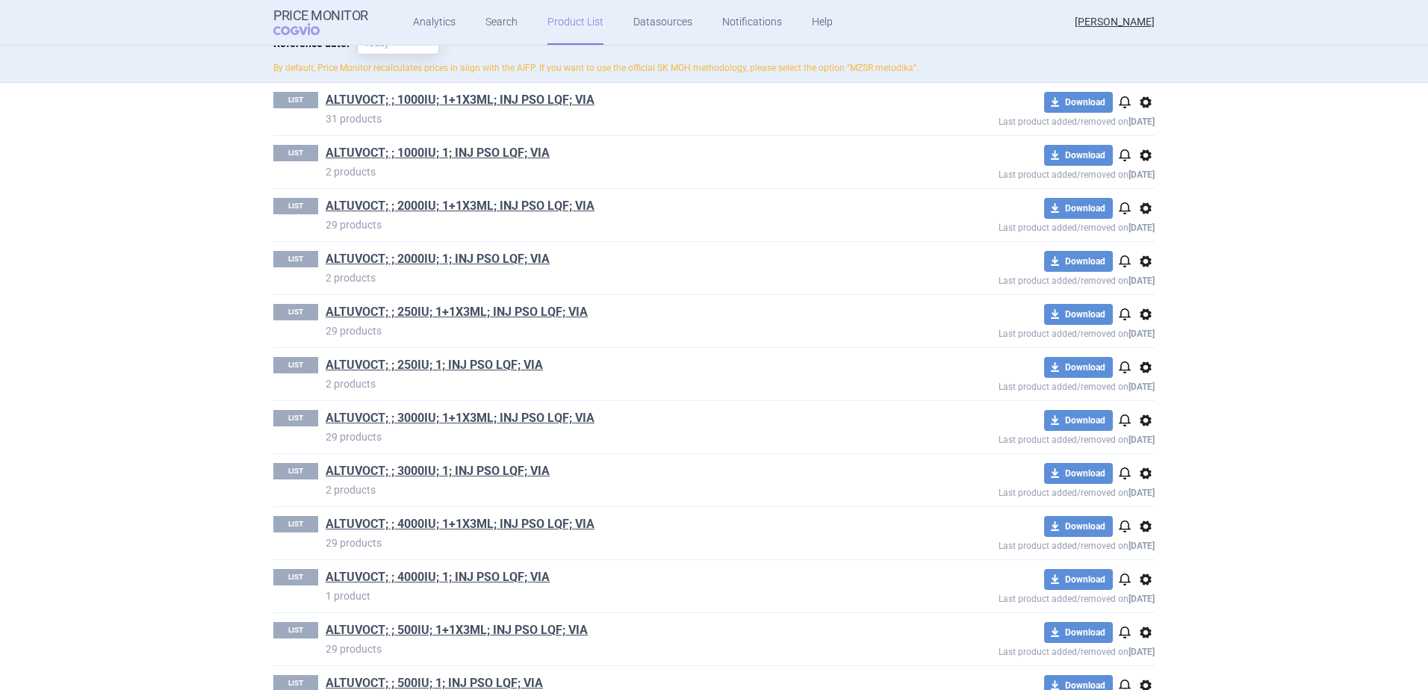
scroll to position [299, 0]
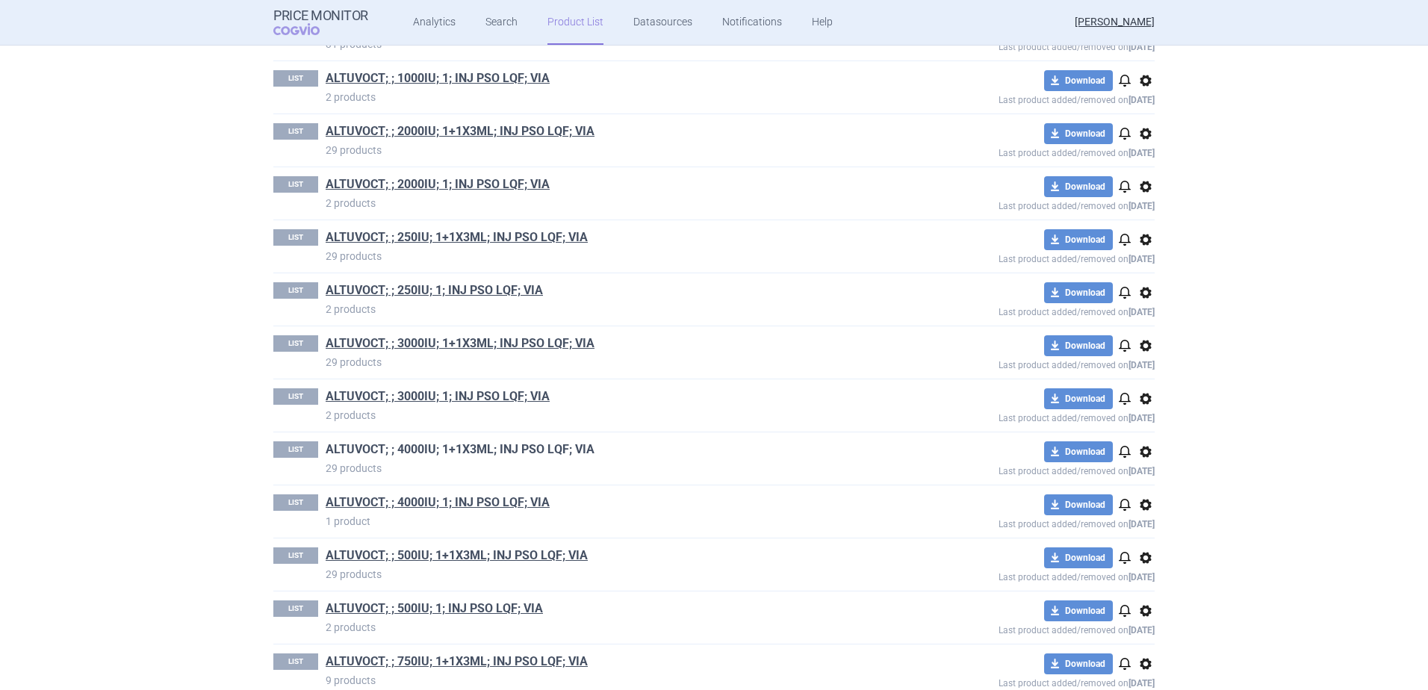
click at [471, 450] on link "ALTUVOCT; ; 4000IU; 1+1X3ML; INJ PSO LQF; VIA" at bounding box center [460, 449] width 269 height 16
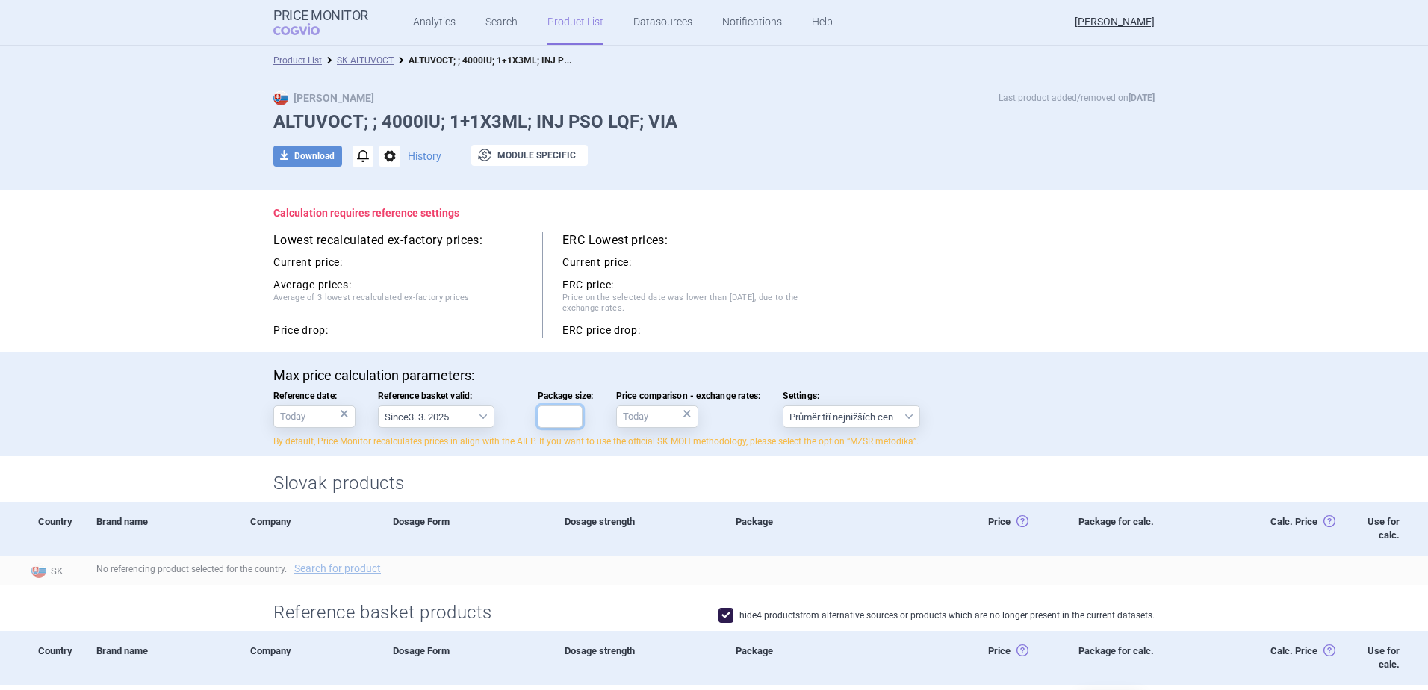
click at [569, 415] on input "Package size:" at bounding box center [560, 417] width 45 height 22
type input "1"
click at [795, 258] on div "Current price:" at bounding box center [686, 262] width 249 height 18
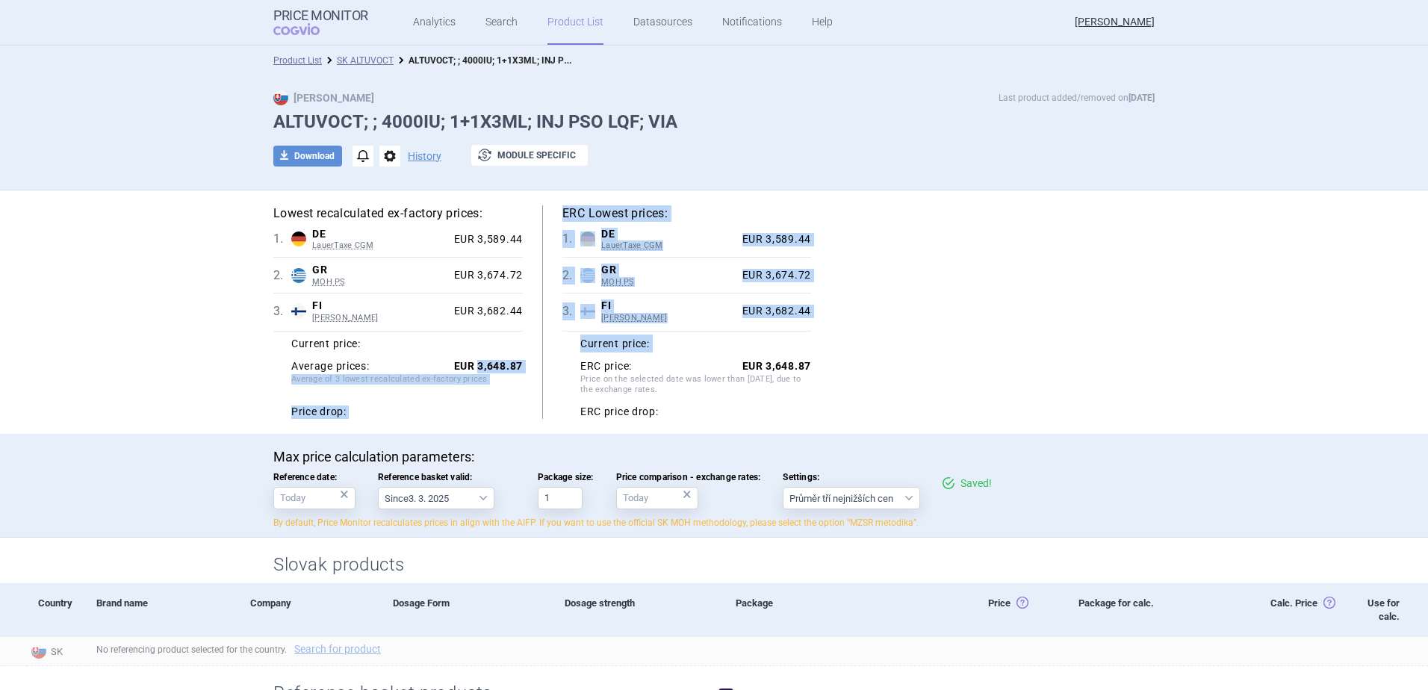
drag, startPoint x: 474, startPoint y: 369, endPoint x: 544, endPoint y: 369, distance: 70.2
click at [544, 369] on div "Lowest recalculated ex-factory prices: 1 . DE LauerTaxe [MEDICAL_DATA] Germany …" at bounding box center [713, 312] width 881 height 214
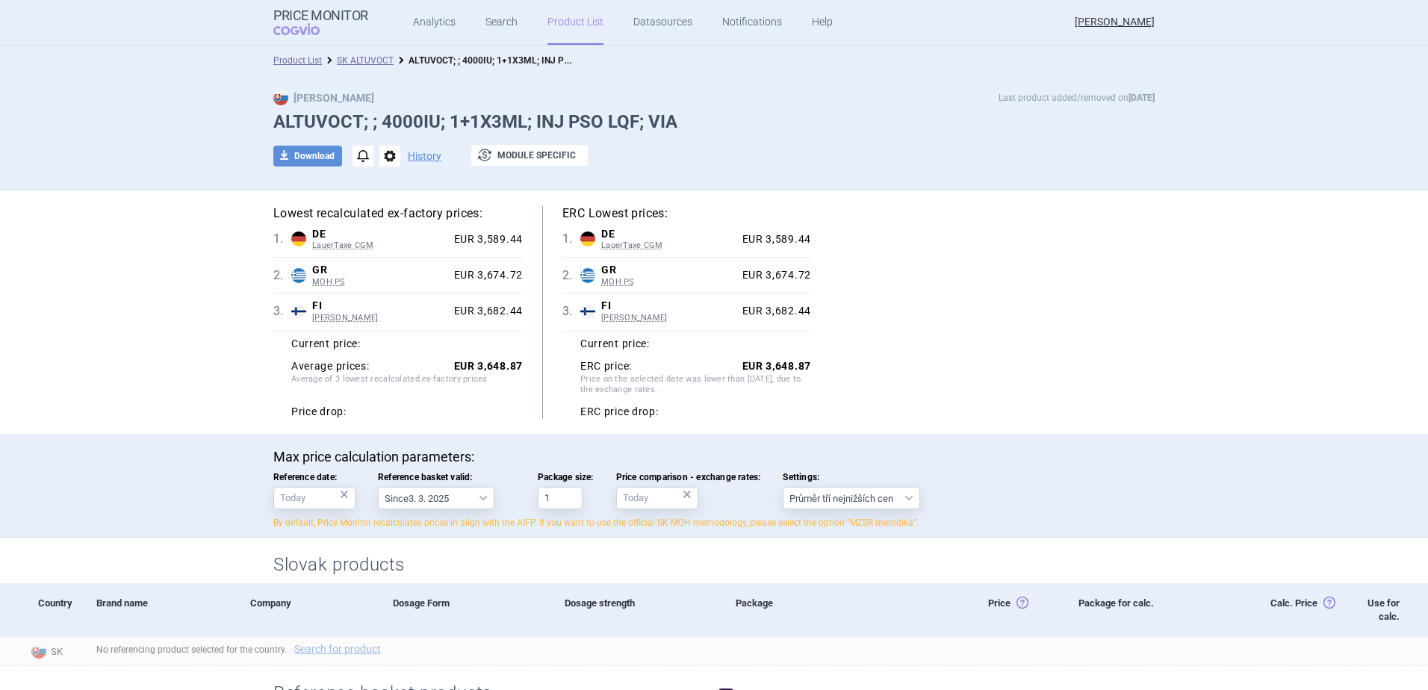
click at [415, 336] on div "Current price:" at bounding box center [407, 344] width 232 height 18
drag, startPoint x: 469, startPoint y: 364, endPoint x: 520, endPoint y: 363, distance: 50.8
click at [520, 363] on div "Lowest recalculated ex-factory prices: 1 . DE LauerTaxe [MEDICAL_DATA] Germany …" at bounding box center [407, 312] width 269 height 214
copy strong "3,648.87"
click at [373, 49] on div "Product List SK ALTUVOCT ALTUVOCT; ; 4000IU; 1+1X3ML; INJ PSO LQF; VIA" at bounding box center [714, 61] width 1428 height 30
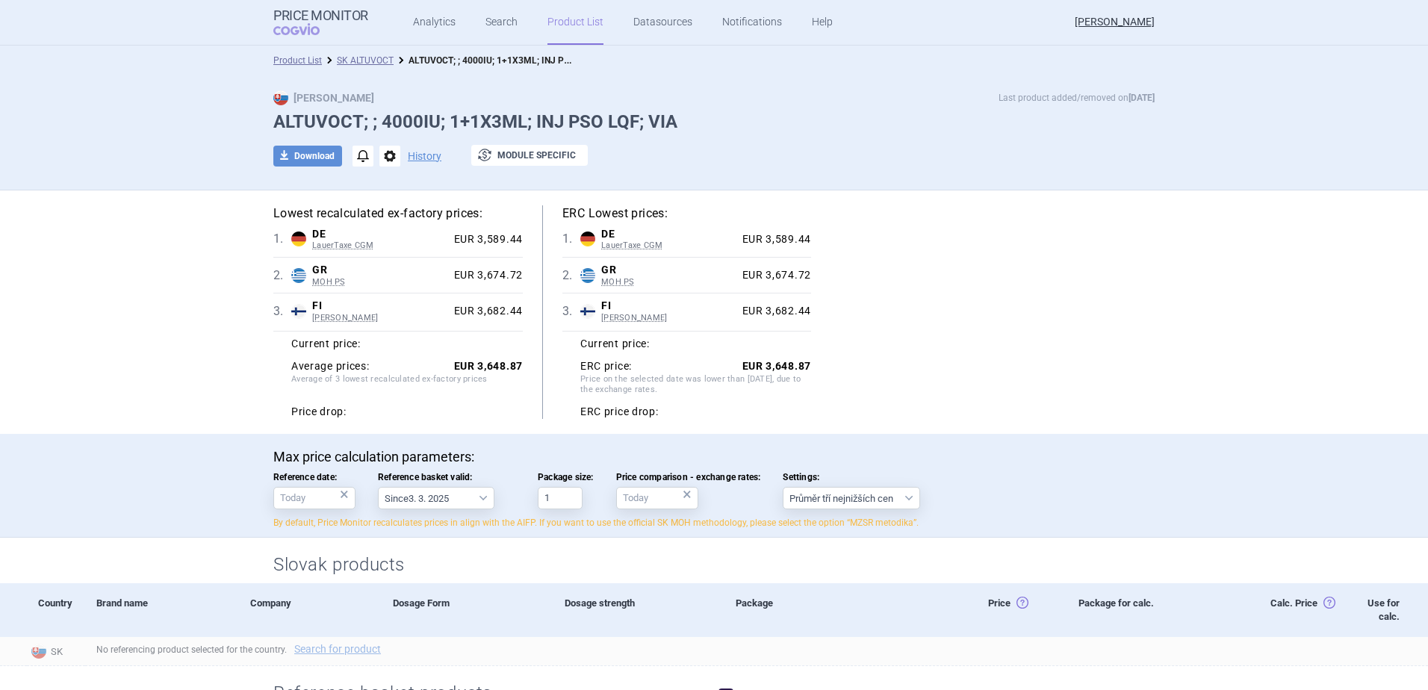
click at [374, 57] on link "SK ALTUVOCT" at bounding box center [365, 60] width 57 height 10
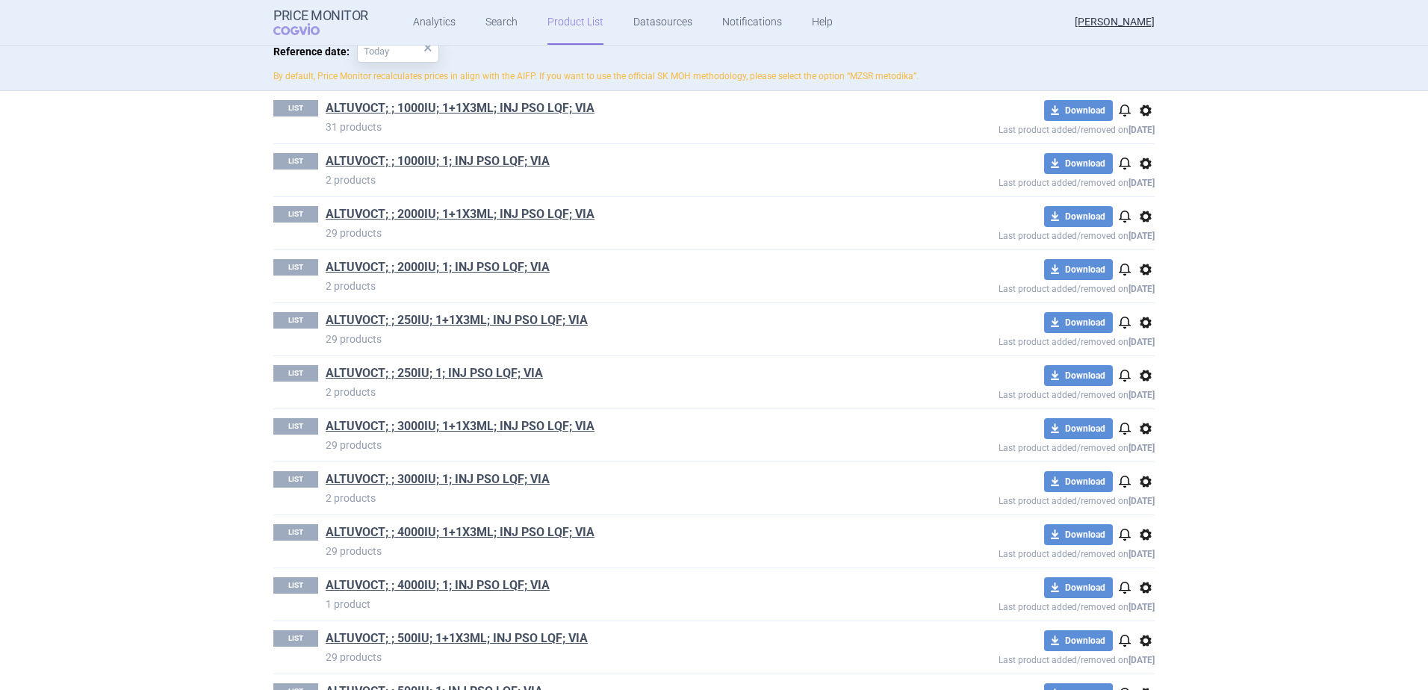
scroll to position [224, 0]
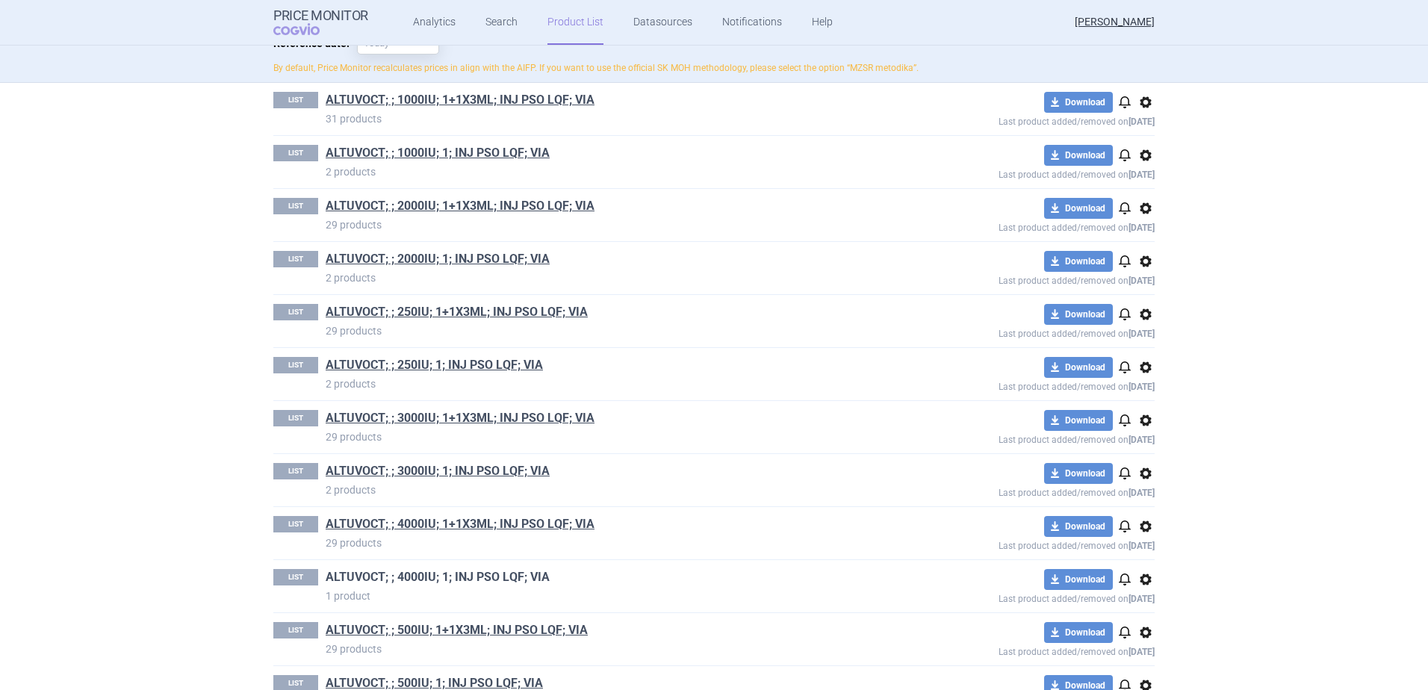
click at [457, 574] on link "ALTUVOCT; ; 4000IU; 1; INJ PSO LQF; VIA" at bounding box center [438, 577] width 224 height 16
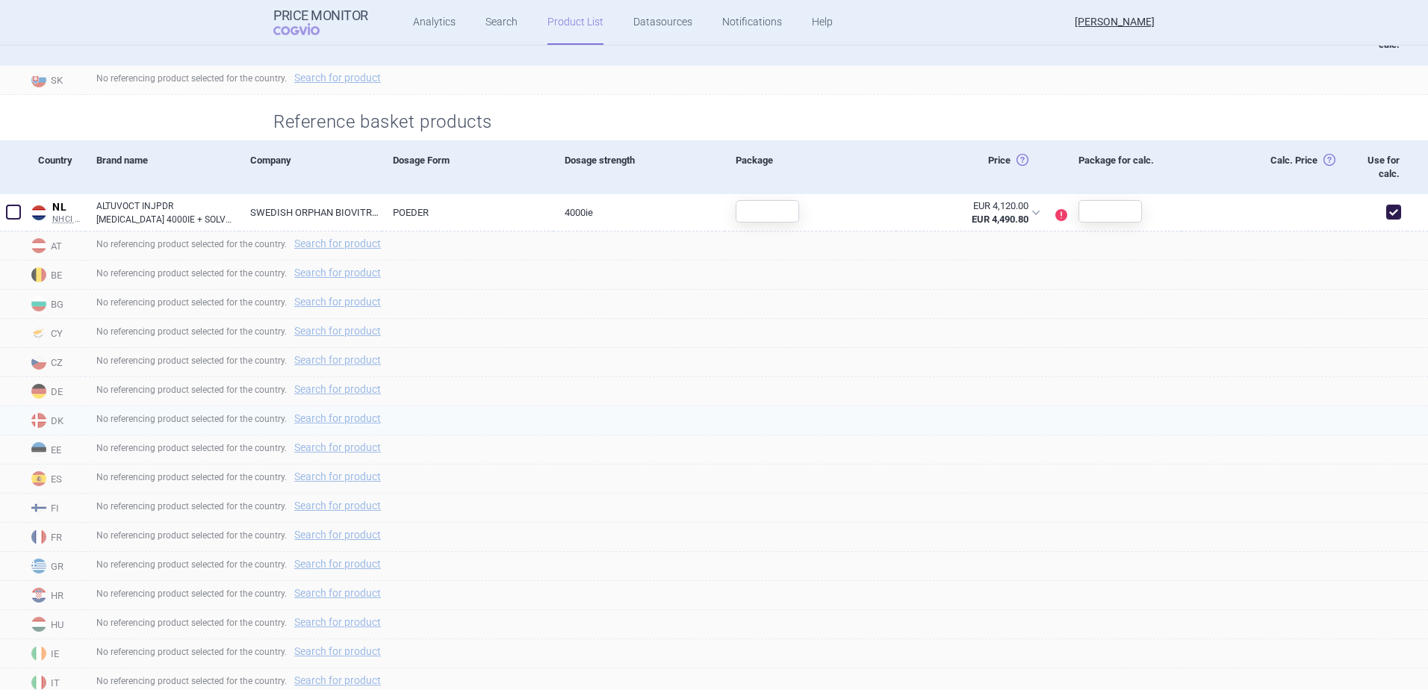
scroll to position [523, 0]
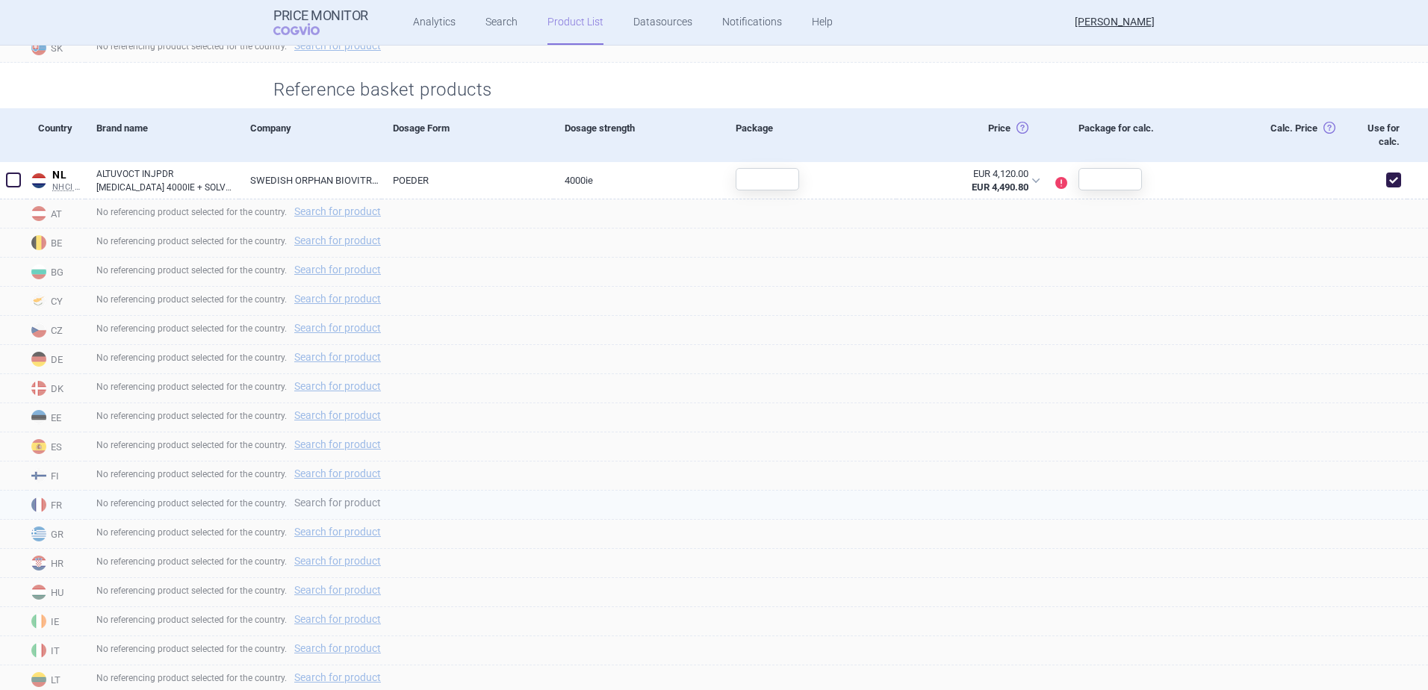
click at [356, 501] on link "Search for product" at bounding box center [337, 502] width 87 height 10
select select "country"
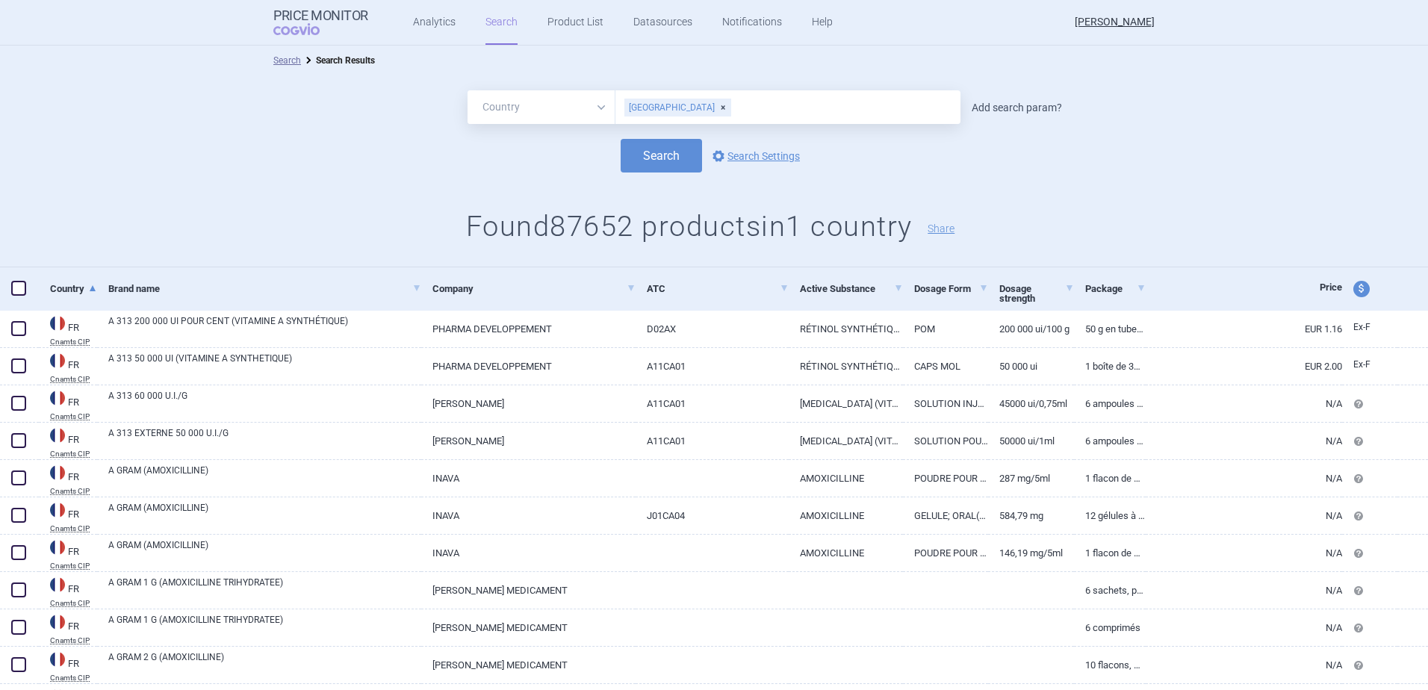
click at [1026, 111] on link "Add search param?" at bounding box center [1017, 107] width 90 height 10
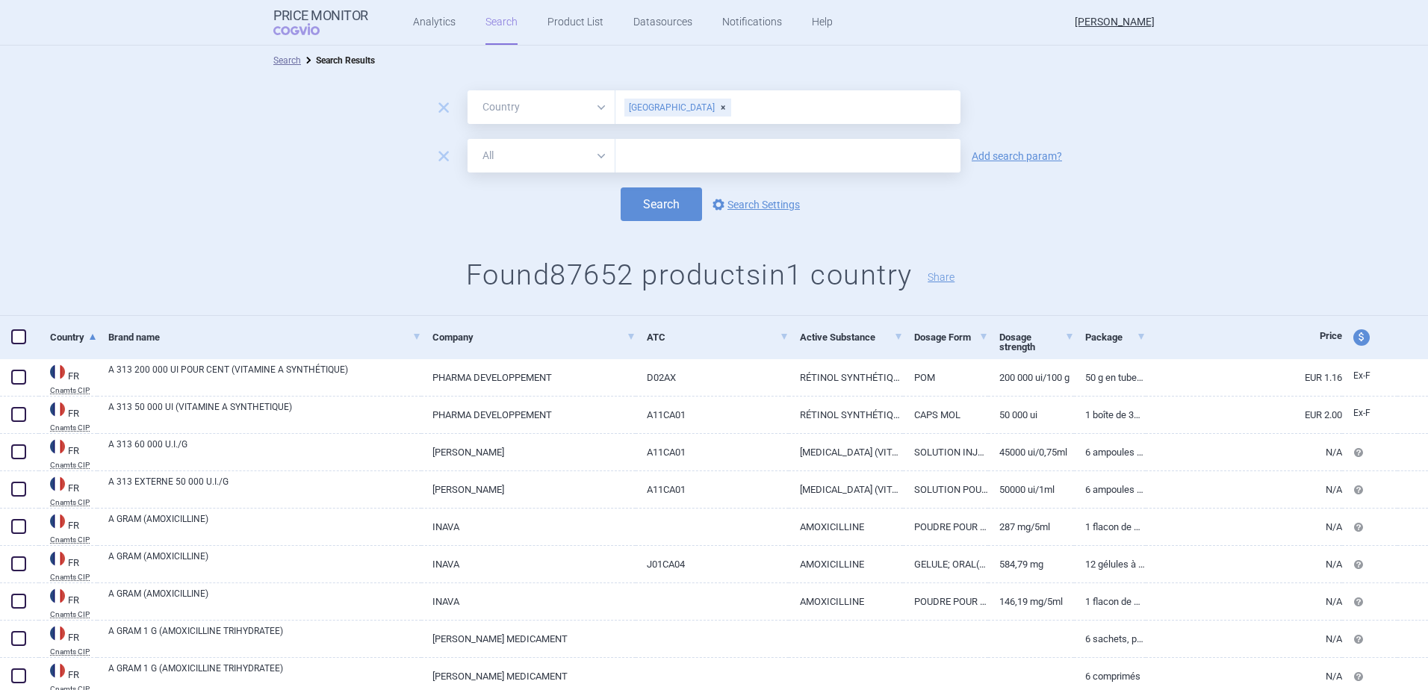
click at [599, 166] on select "All Brand Name ATC Company Active Substance Country Newer than" at bounding box center [542, 156] width 148 height 34
select select "brandName"
click at [468, 139] on select "All Brand Name ATC Company Active Substance Country Newer than" at bounding box center [542, 156] width 148 height 34
click at [633, 158] on input "text" at bounding box center [787, 156] width 345 height 34
type input "altuvoct"
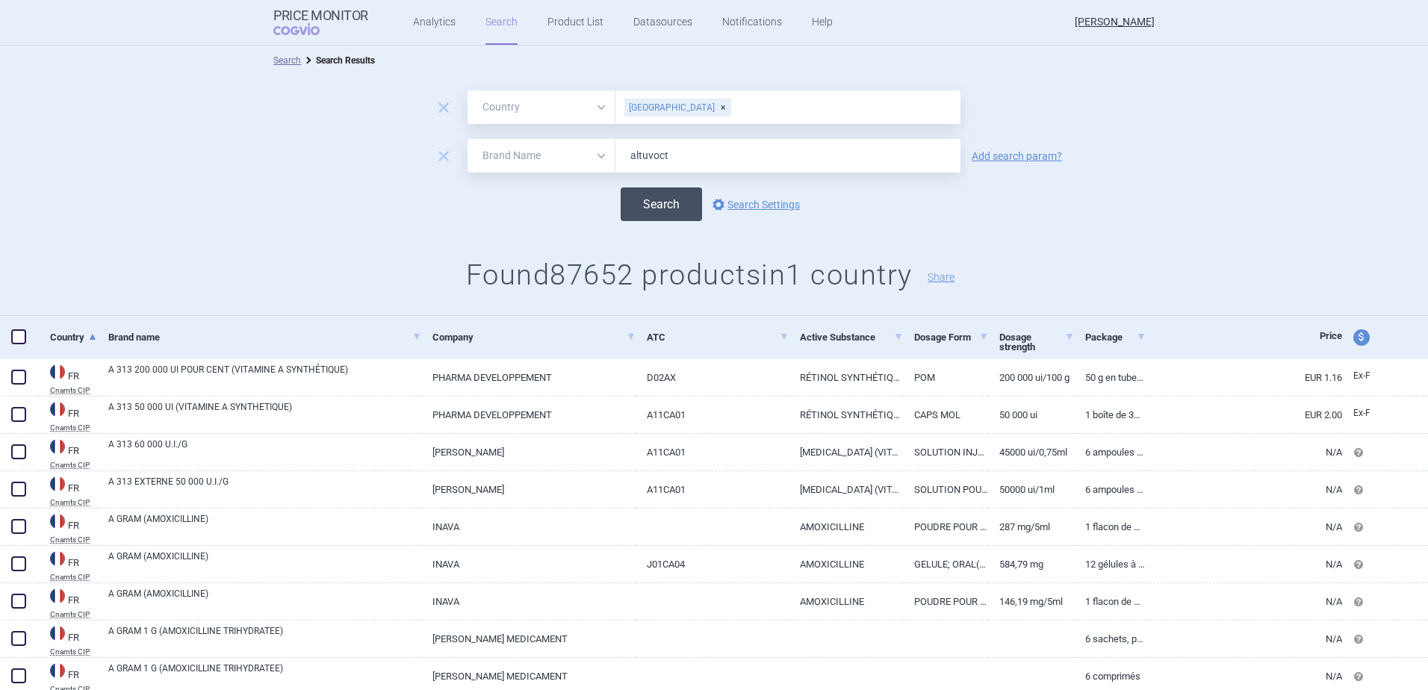
click at [652, 208] on button "Search" at bounding box center [661, 204] width 81 height 34
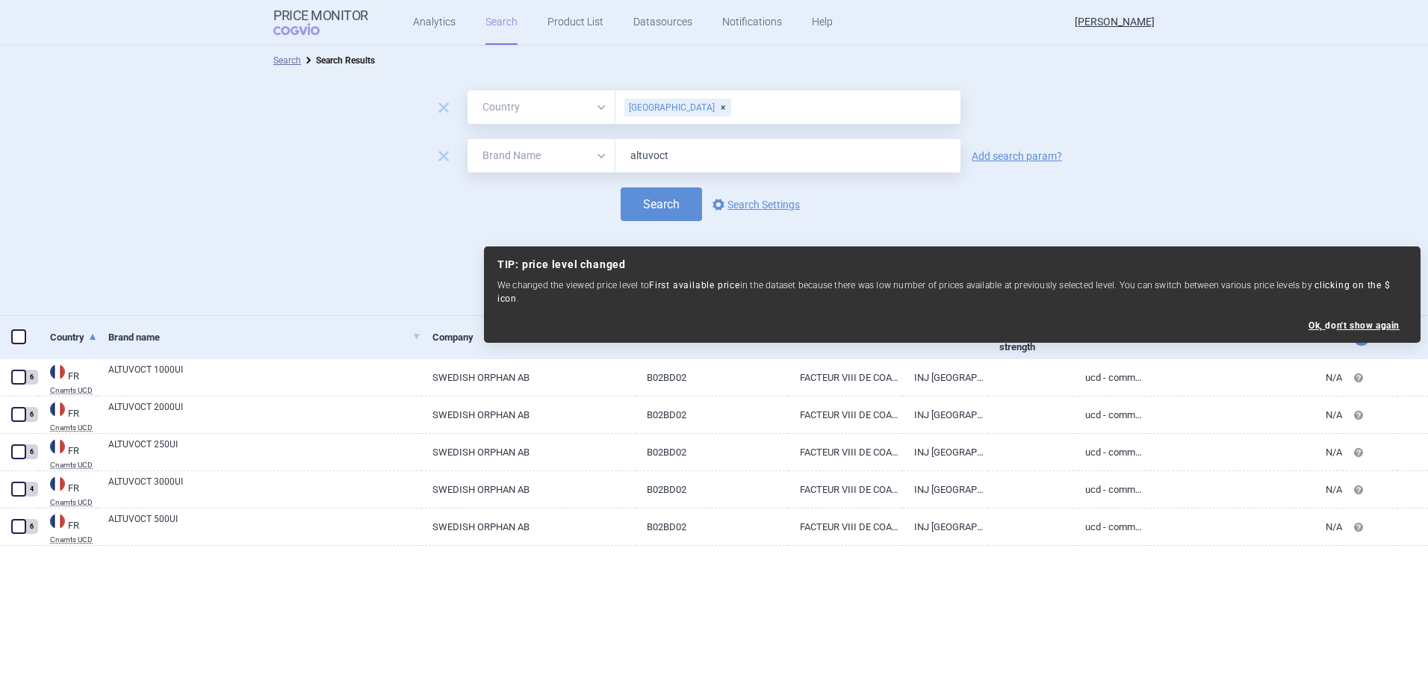
click at [341, 202] on div "Search options Search Settings" at bounding box center [714, 204] width 1428 height 34
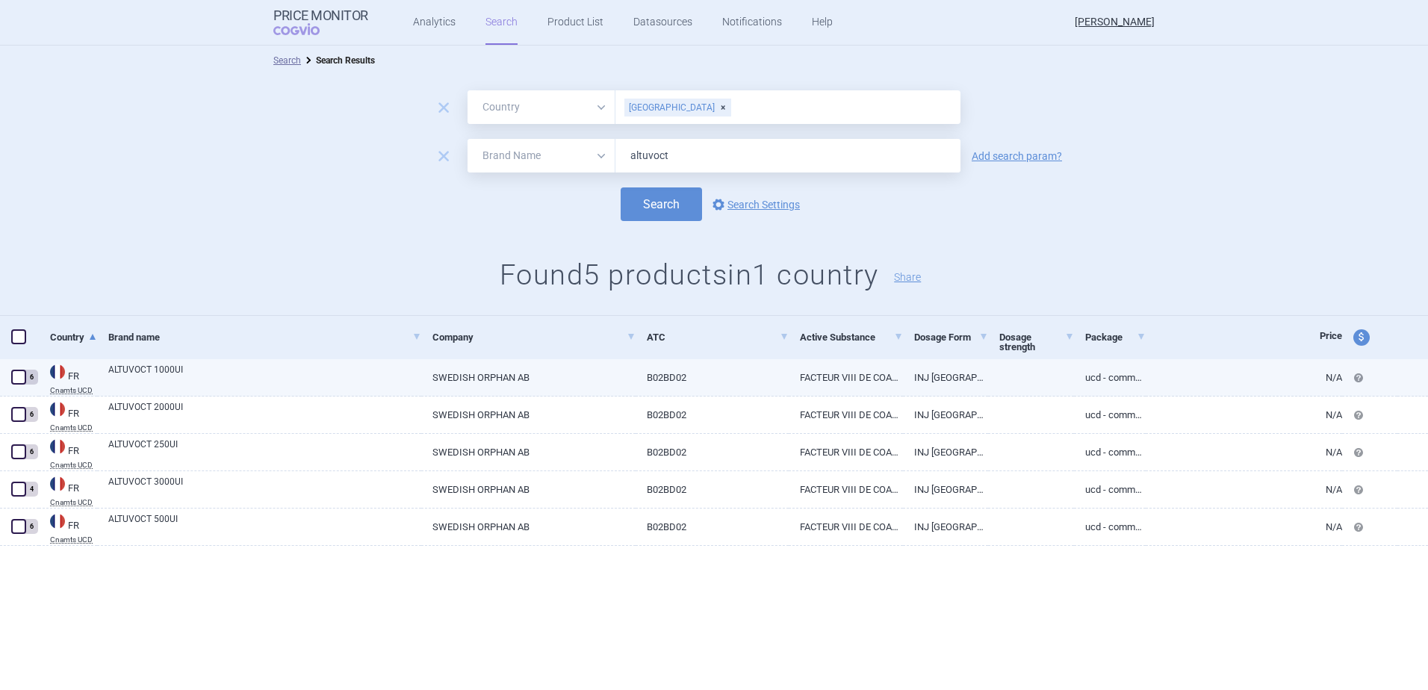
click at [60, 388] on abbr "Cnamts UCD" at bounding box center [73, 390] width 47 height 7
select select "EUR"
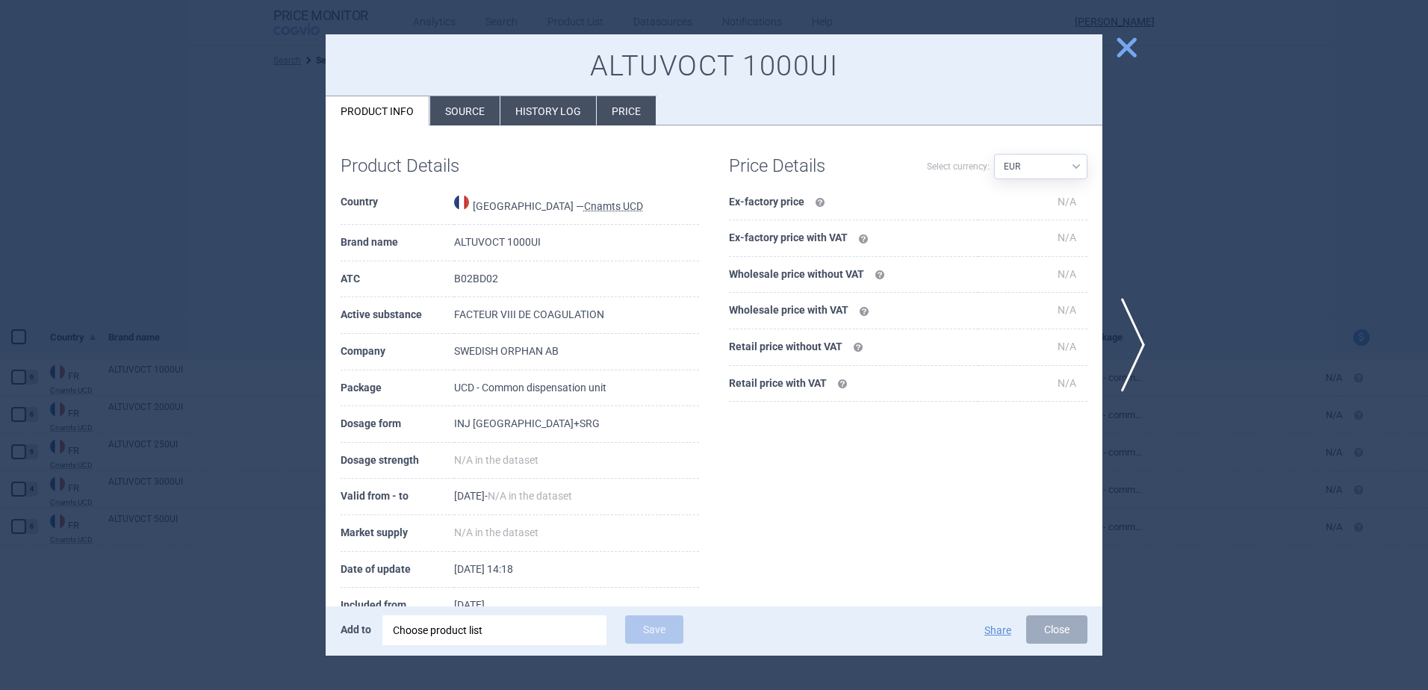
click at [471, 119] on li "Source" at bounding box center [464, 110] width 69 height 29
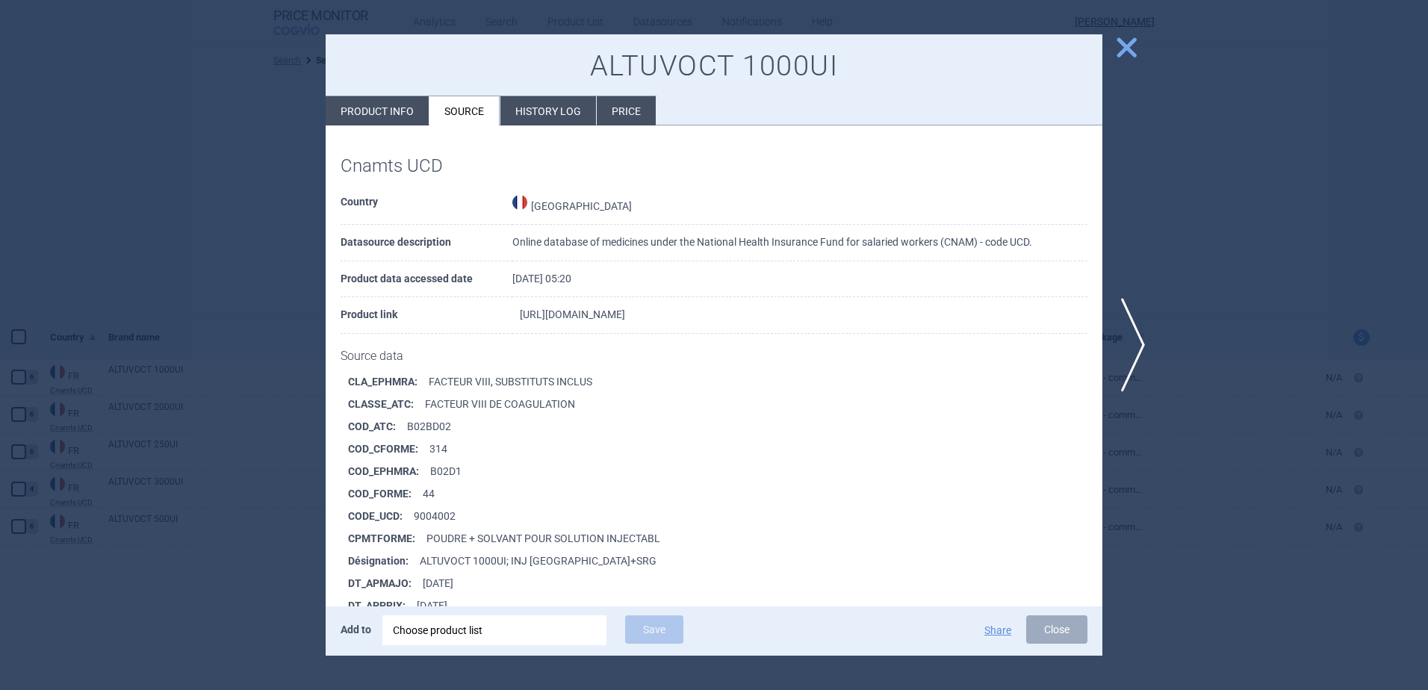
click at [609, 314] on link "[URL][DOMAIN_NAME]" at bounding box center [572, 314] width 105 height 10
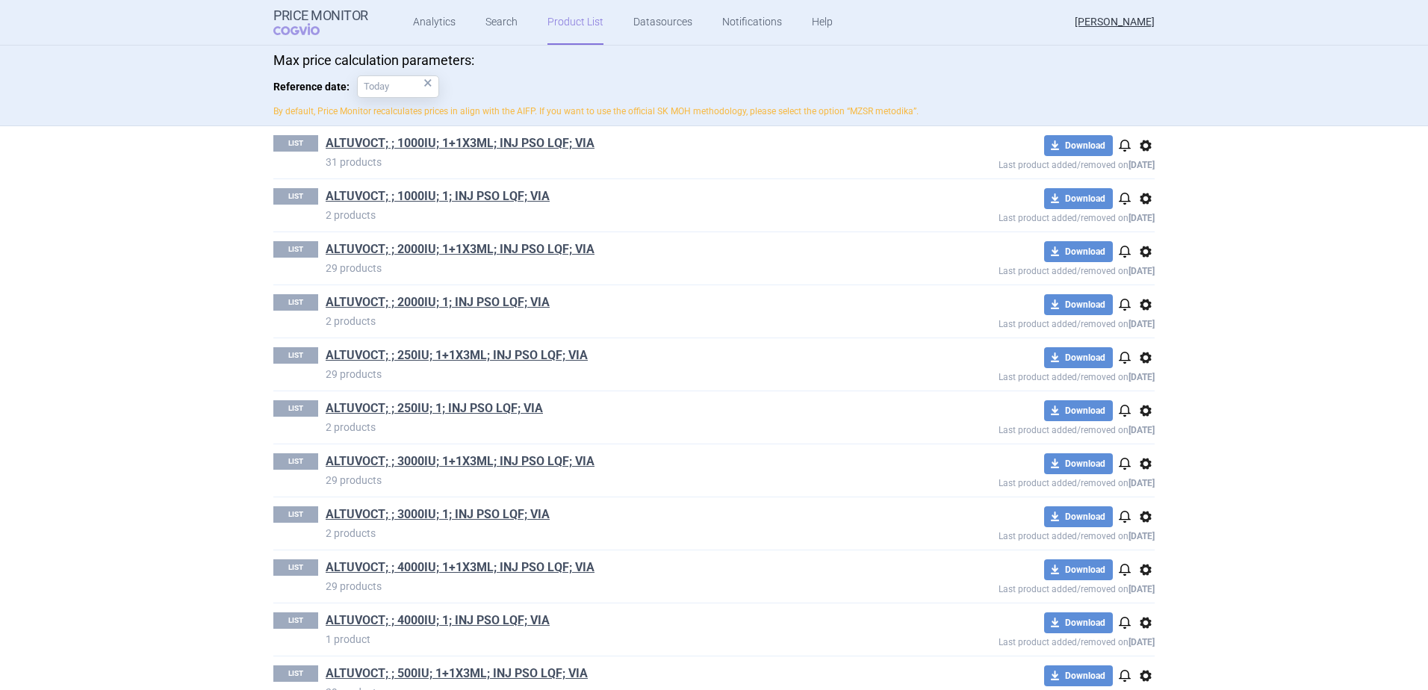
scroll to position [321, 0]
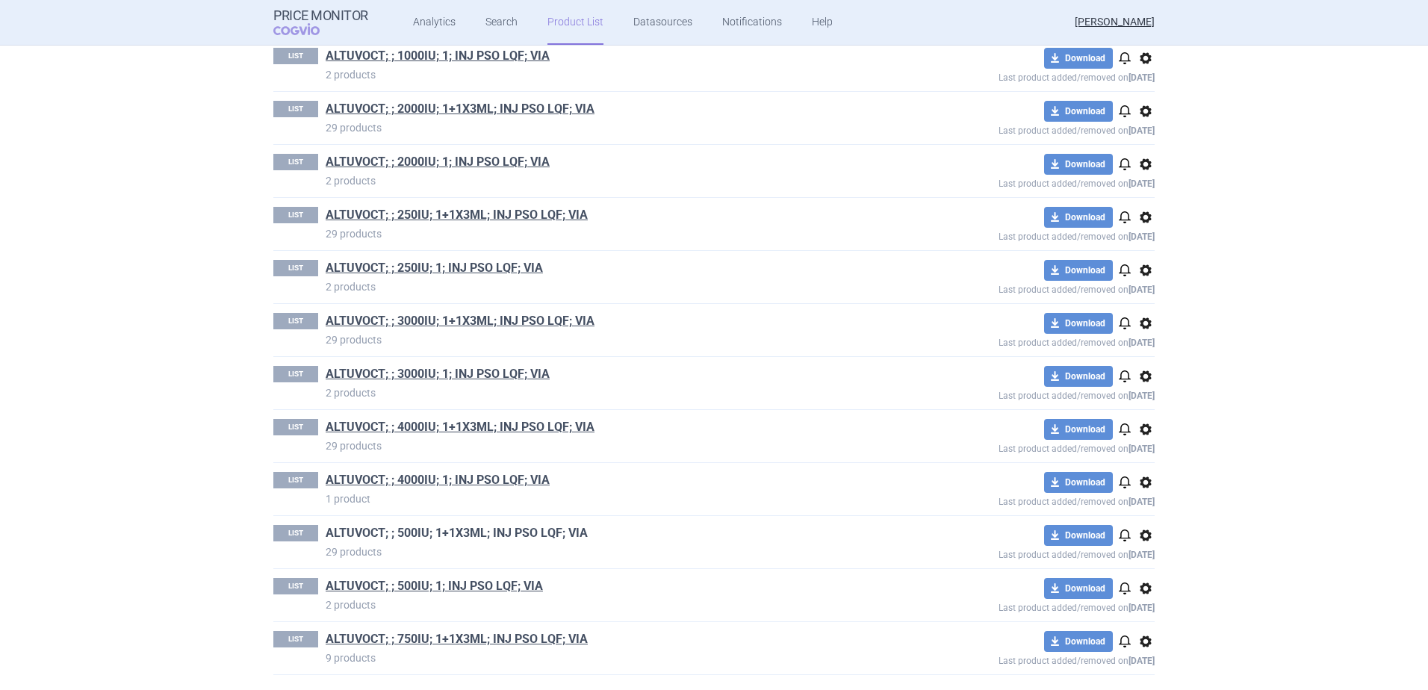
click at [443, 530] on link "ALTUVOCT; ; 500IU; 1+1X3ML; INJ PSO LQF; VIA" at bounding box center [457, 533] width 262 height 16
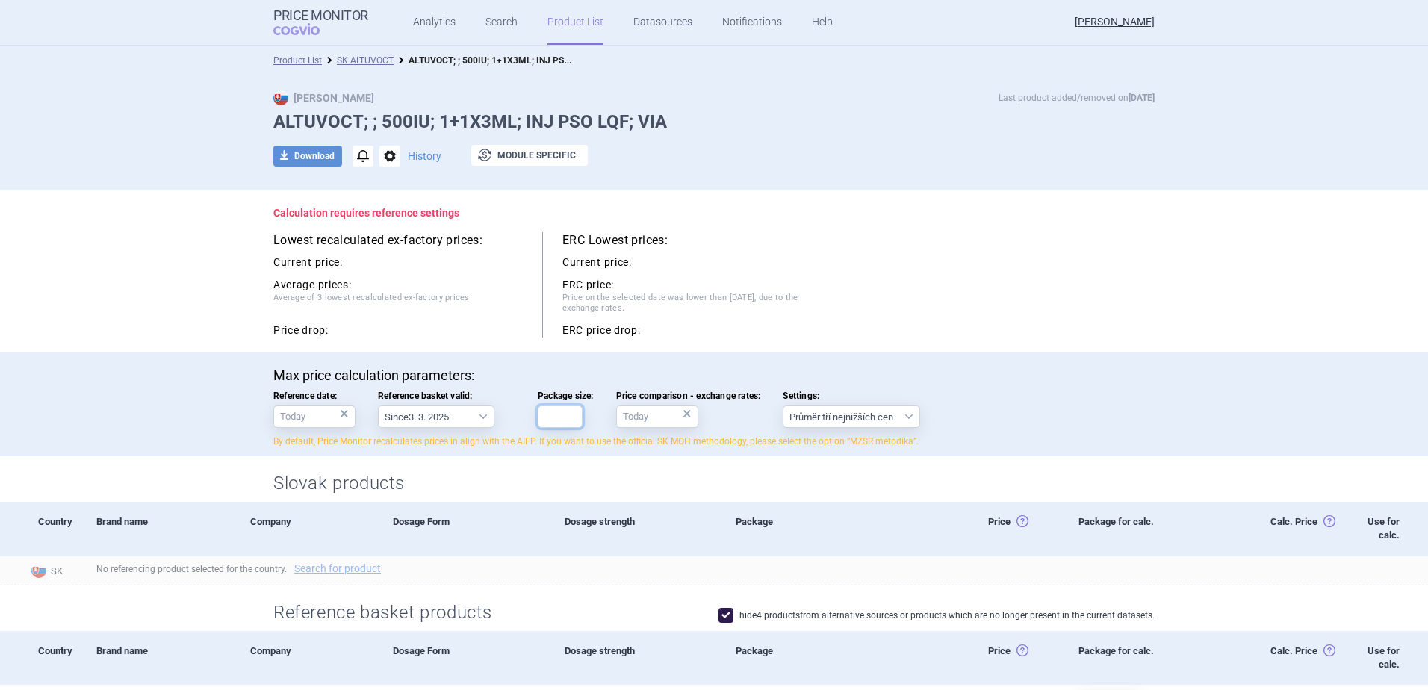
click at [545, 420] on input "Package size:" at bounding box center [560, 417] width 45 height 22
type input "1"
click at [970, 270] on div "Lowest recalculated ex-factory prices: Current price: Average prices: Average o…" at bounding box center [713, 284] width 881 height 105
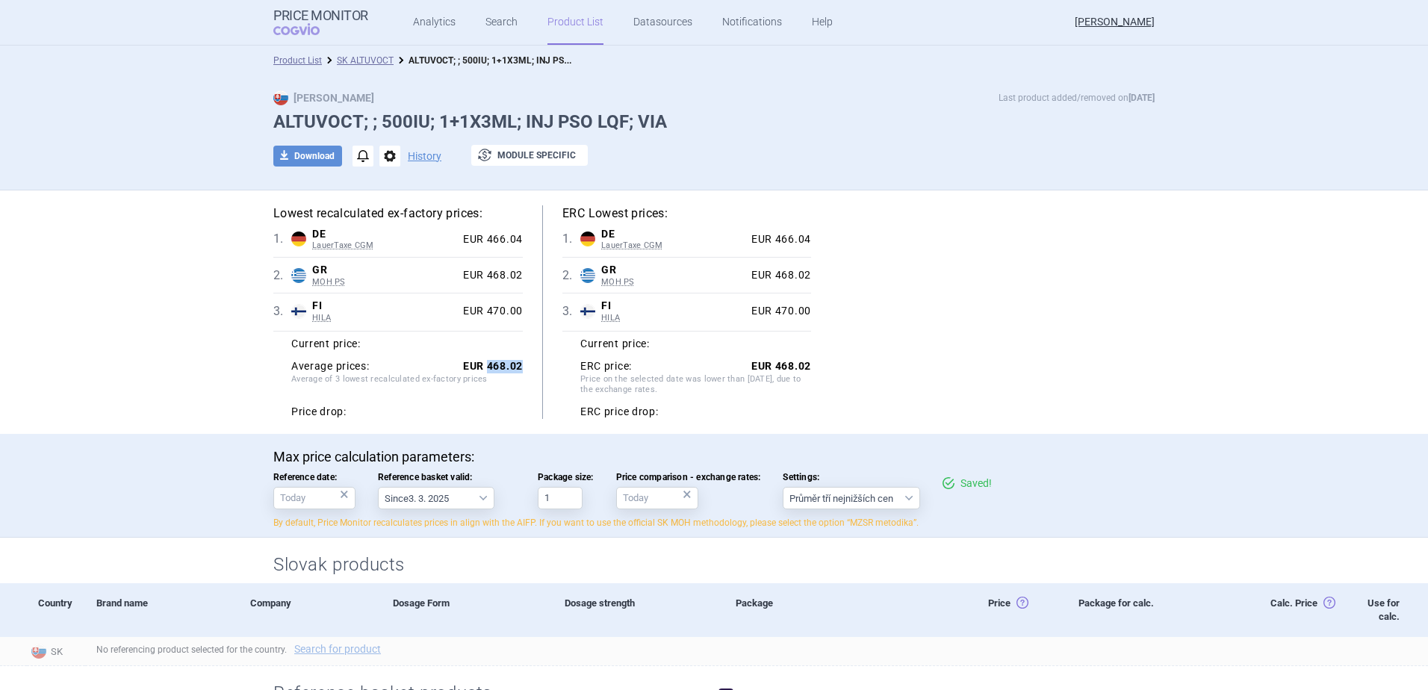
drag, startPoint x: 482, startPoint y: 369, endPoint x: 516, endPoint y: 364, distance: 33.9
click at [516, 364] on strong "EUR 468.02" at bounding box center [493, 366] width 60 height 12
copy strong "468.02"
